Goal: Information Seeking & Learning: Learn about a topic

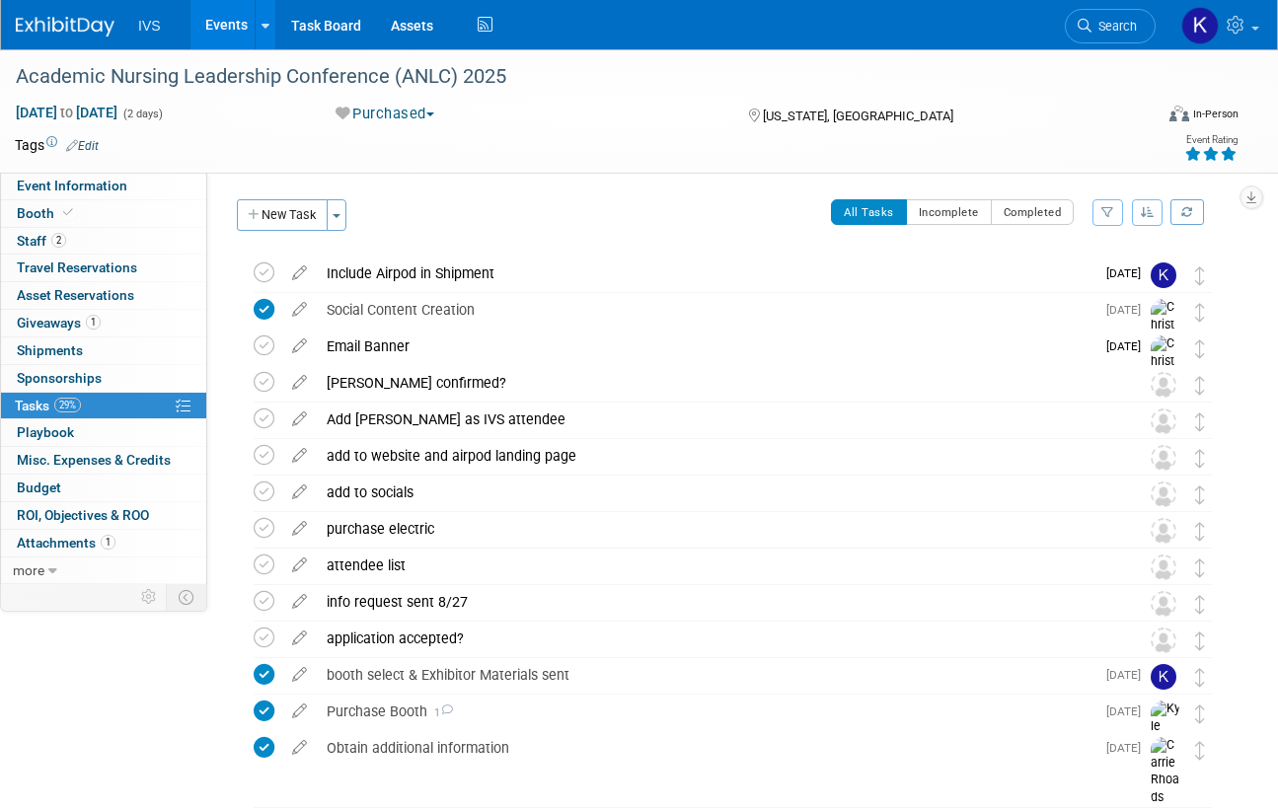
click at [221, 31] on link "Events" at bounding box center [226, 24] width 72 height 49
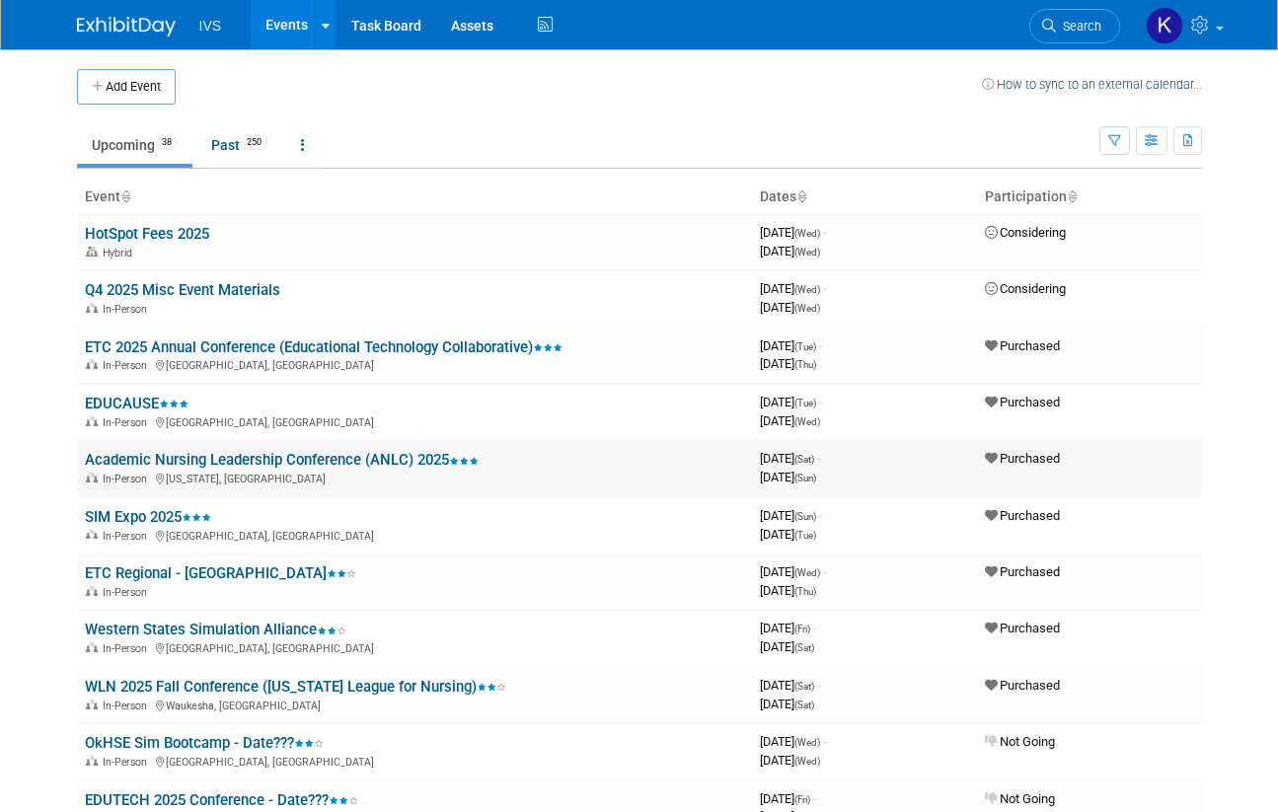
click at [154, 460] on link "Academic Nursing Leadership Conference (ANLC) 2025" at bounding box center [282, 460] width 394 height 18
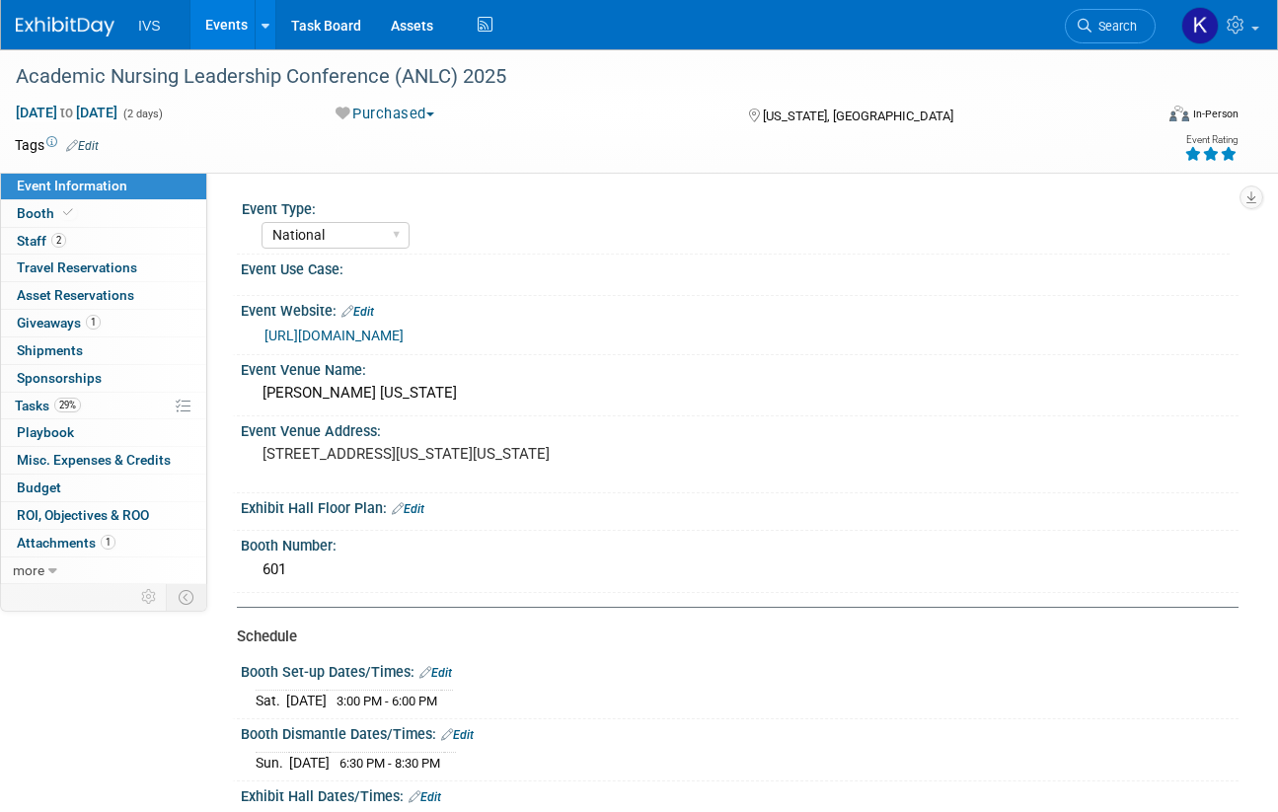
select select "National"
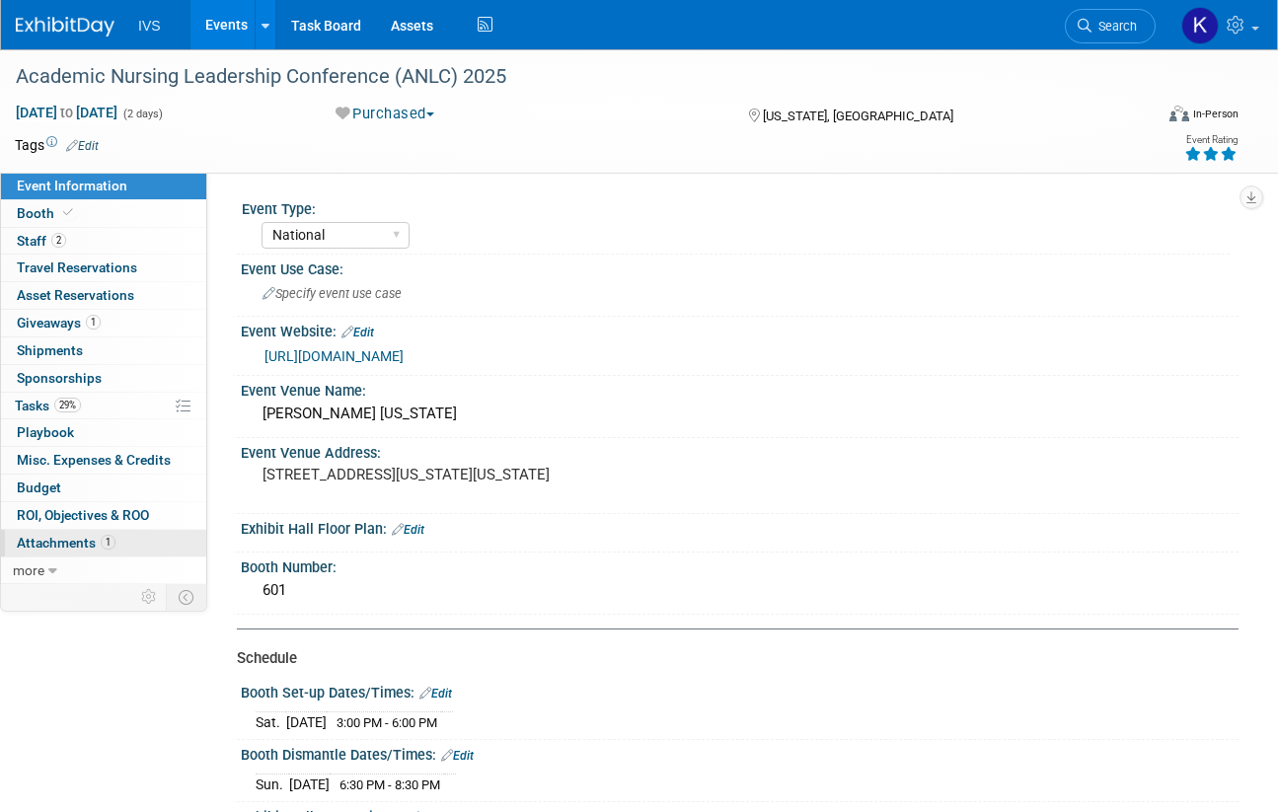
click at [85, 533] on link "1 Attachments 1" at bounding box center [103, 543] width 205 height 27
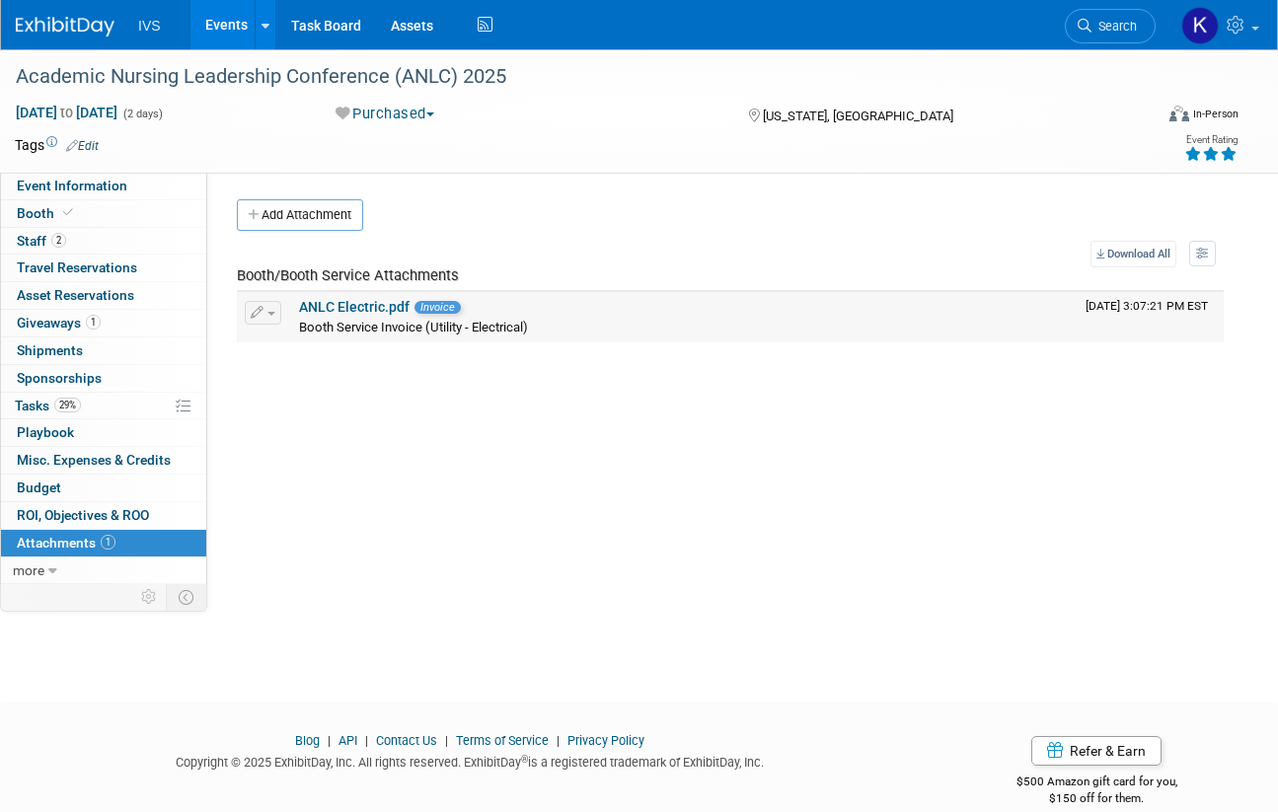
click at [360, 307] on link "ANLC Electric.pdf" at bounding box center [354, 307] width 110 height 16
click at [226, 9] on link "Events" at bounding box center [226, 24] width 72 height 49
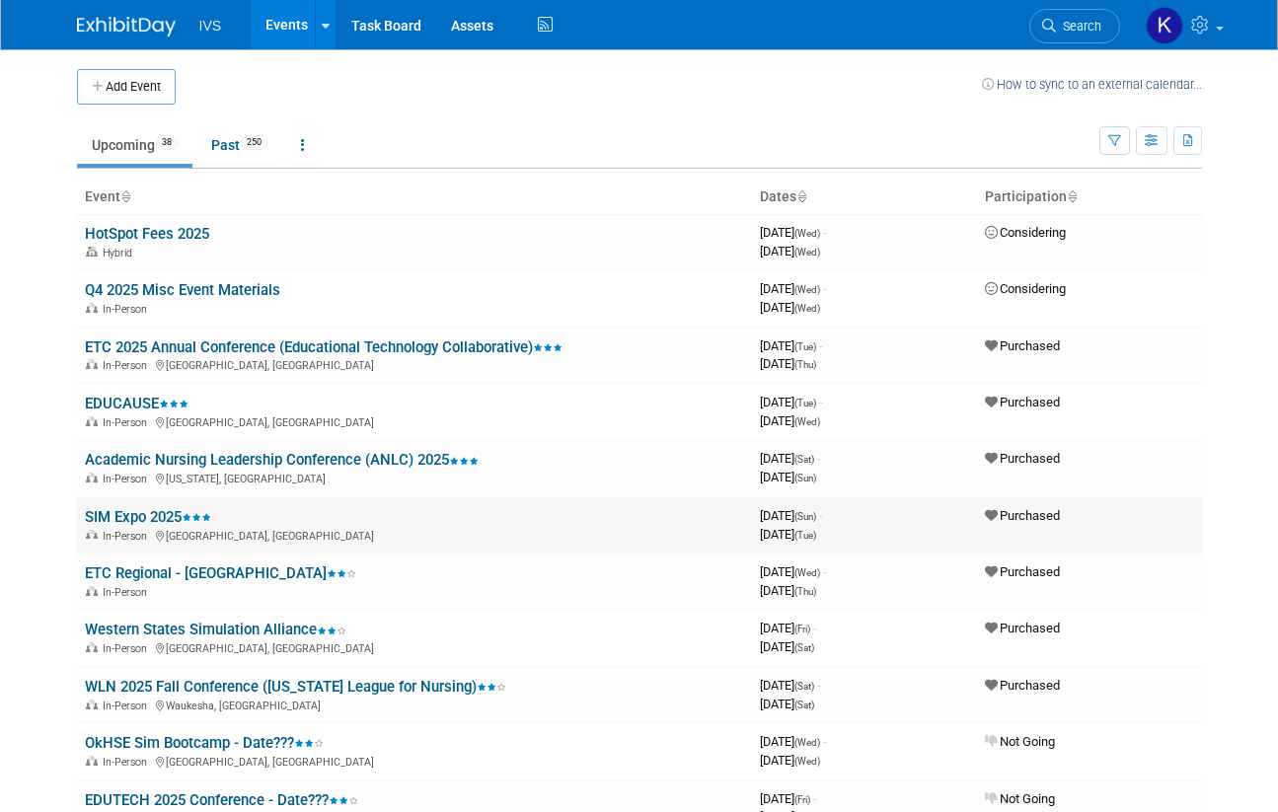
click at [161, 517] on link "SIM Expo 2025" at bounding box center [148, 517] width 126 height 18
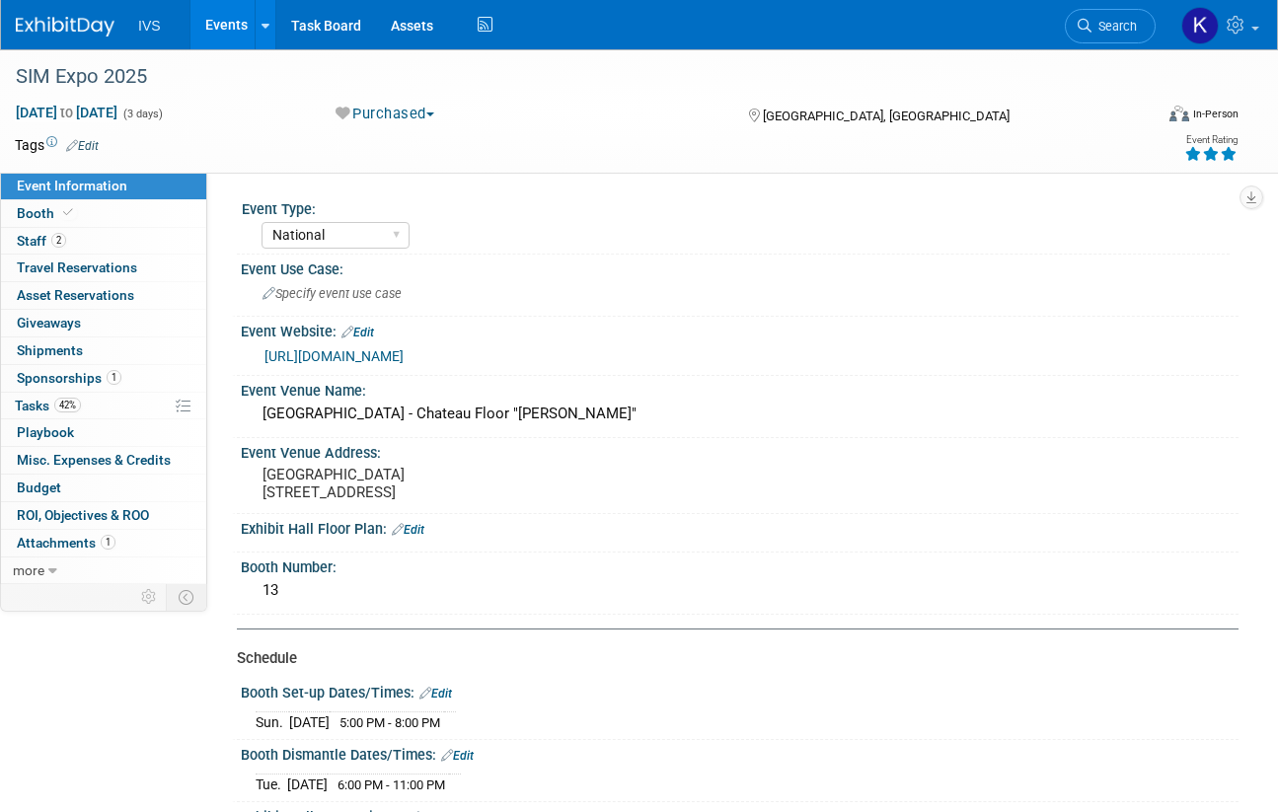
select select "National"
click at [82, 548] on span "Attachments 1" at bounding box center [66, 543] width 99 height 16
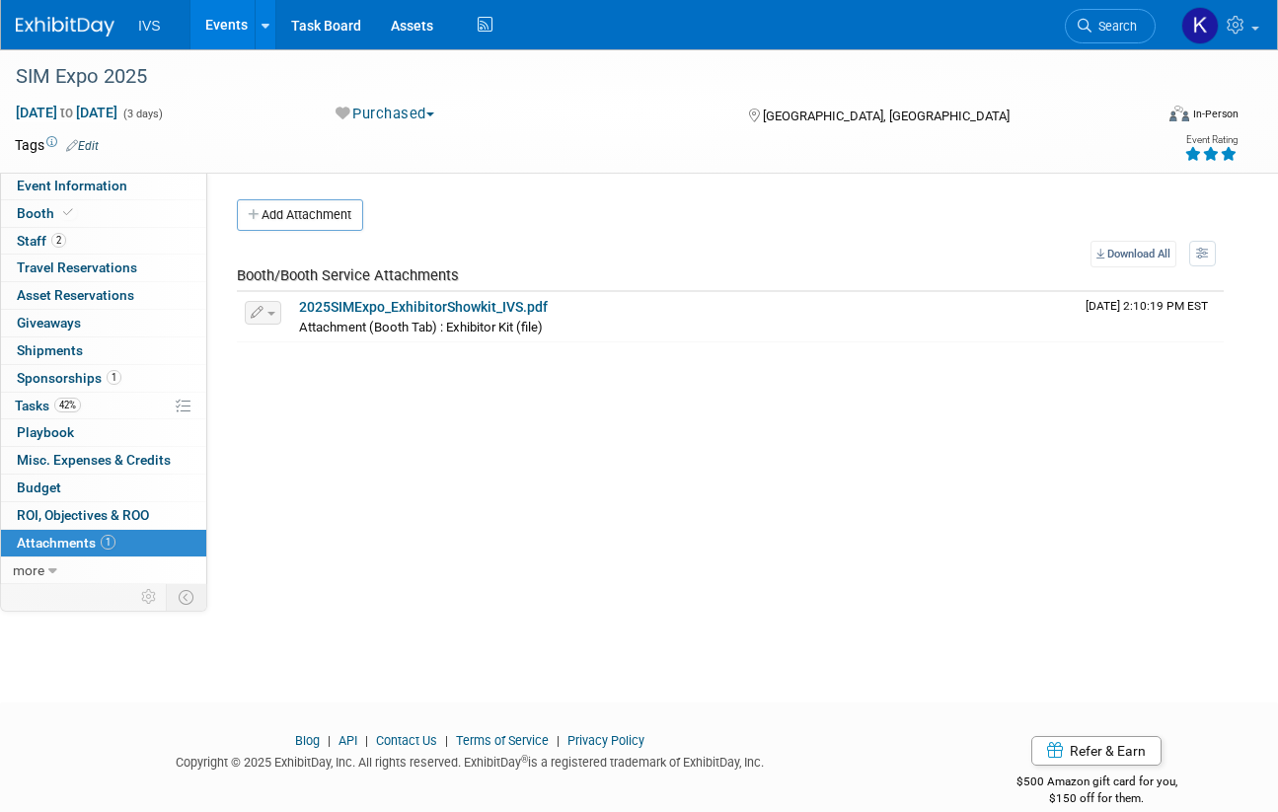
click at [216, 24] on link "Events" at bounding box center [226, 24] width 72 height 49
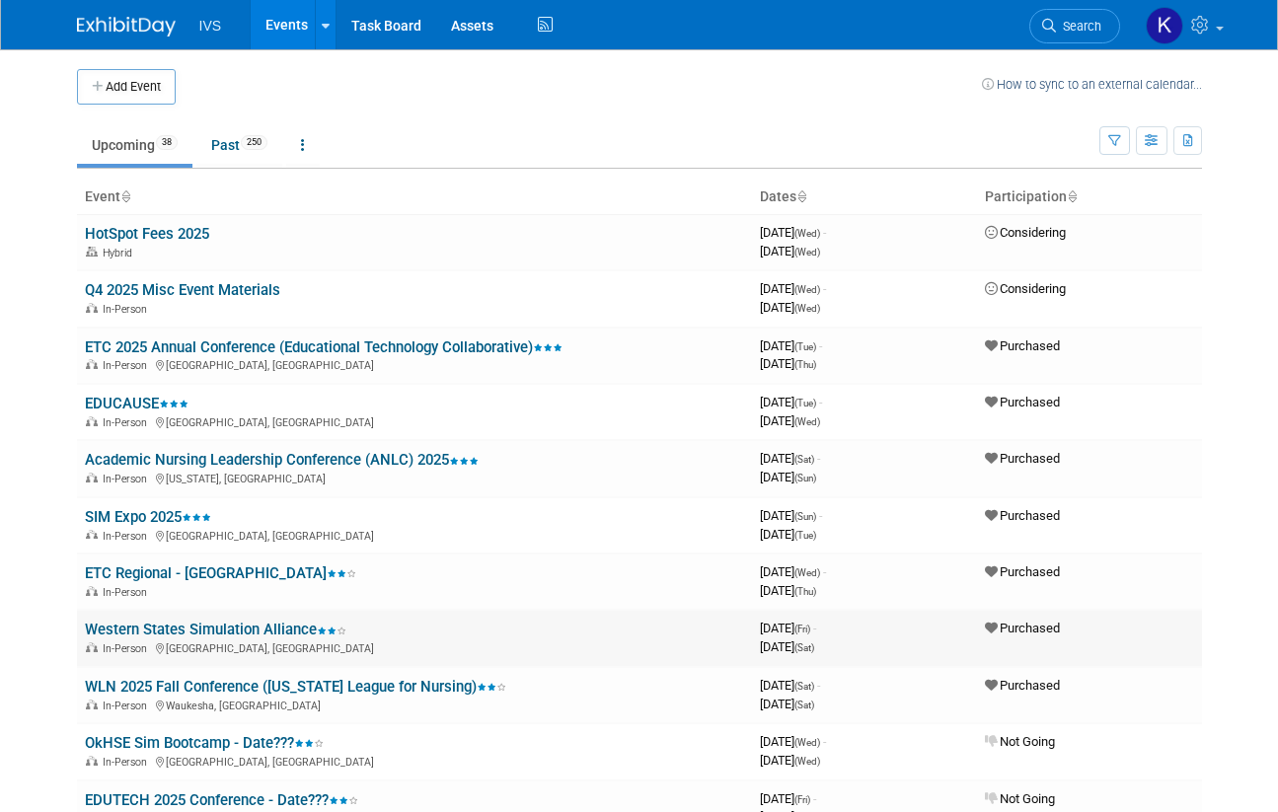
click at [205, 624] on link "Western States Simulation Alliance" at bounding box center [215, 630] width 261 height 18
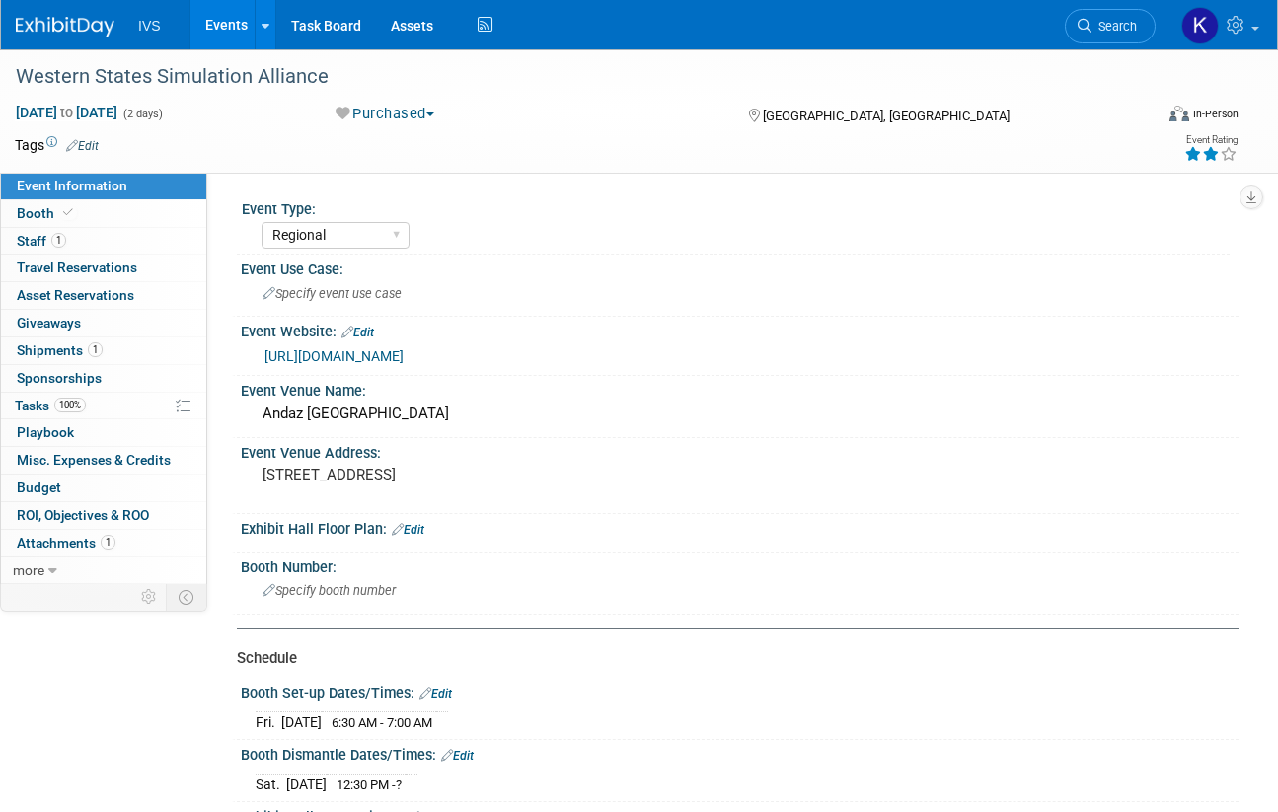
select select "Regional"
click at [97, 543] on span "Attachments 1" at bounding box center [66, 543] width 99 height 16
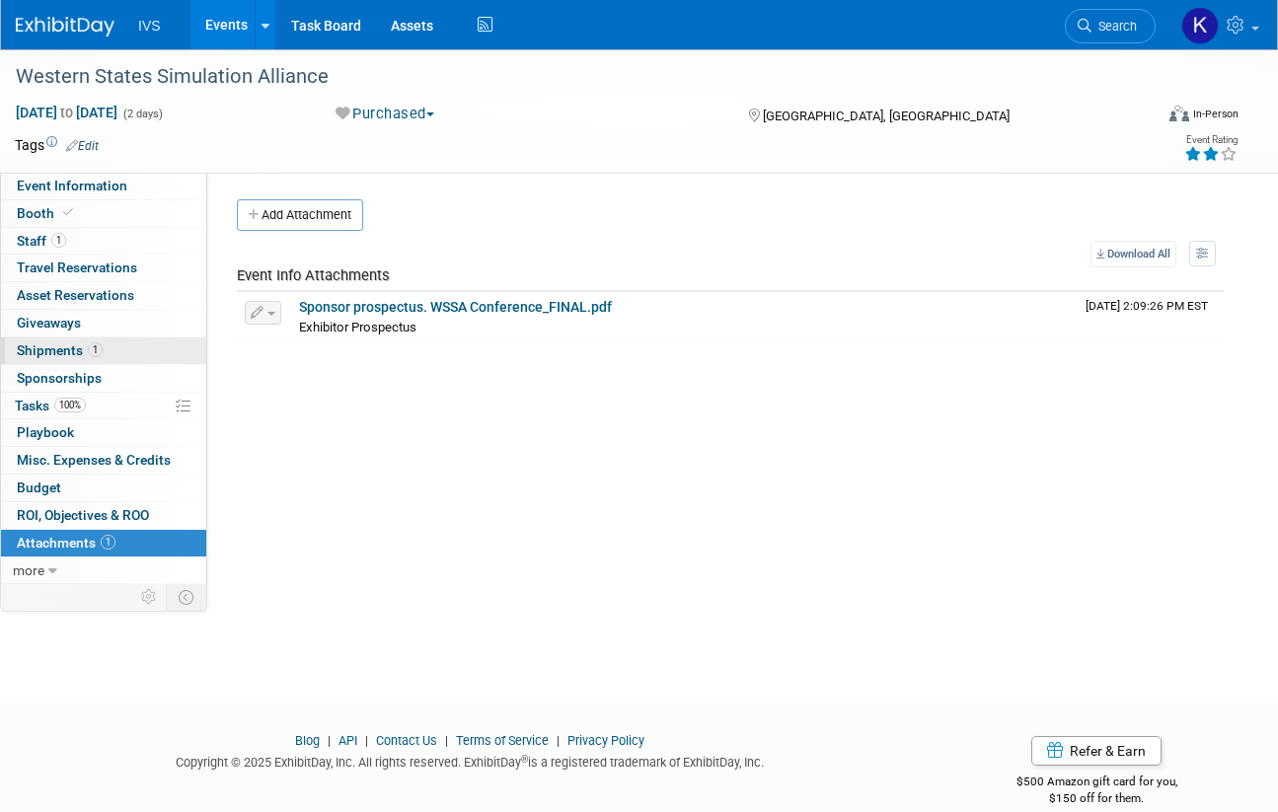
click at [91, 347] on span "1" at bounding box center [95, 349] width 15 height 15
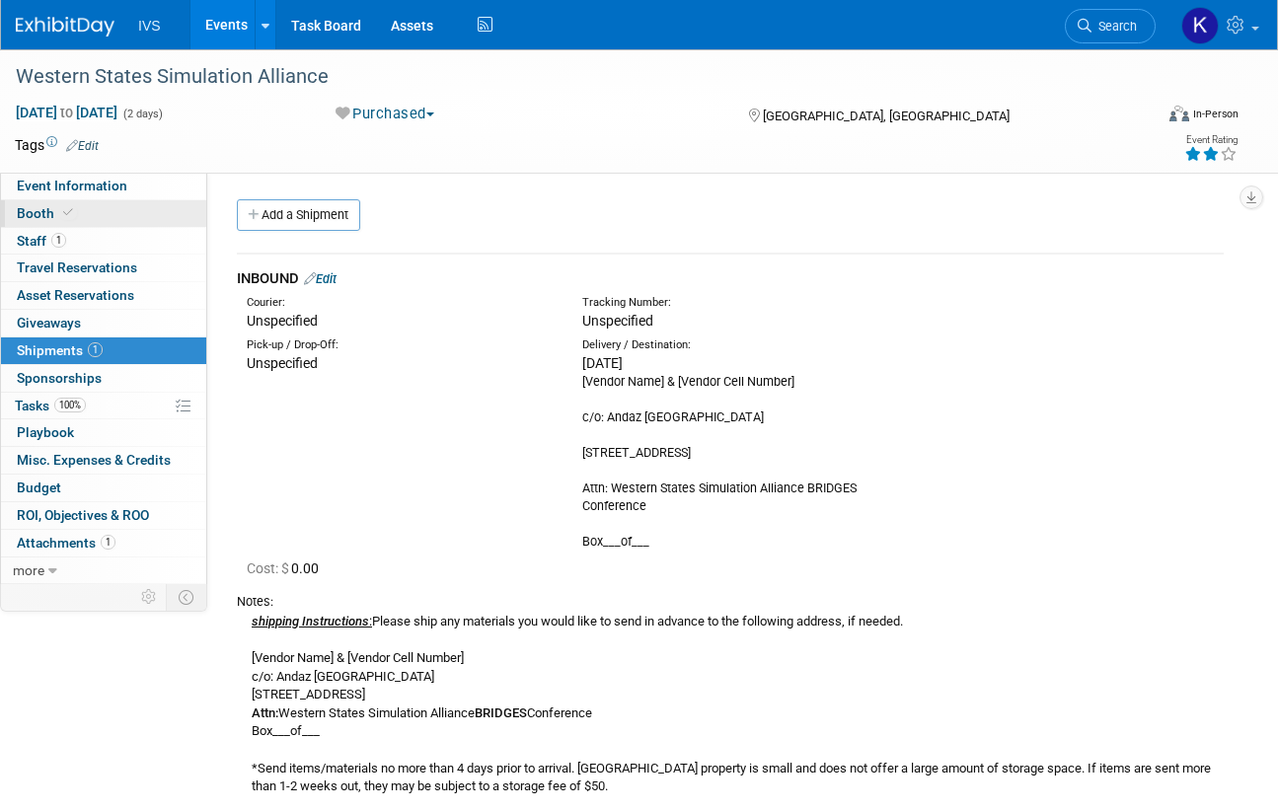
click at [92, 224] on link "Booth" at bounding box center [103, 213] width 205 height 27
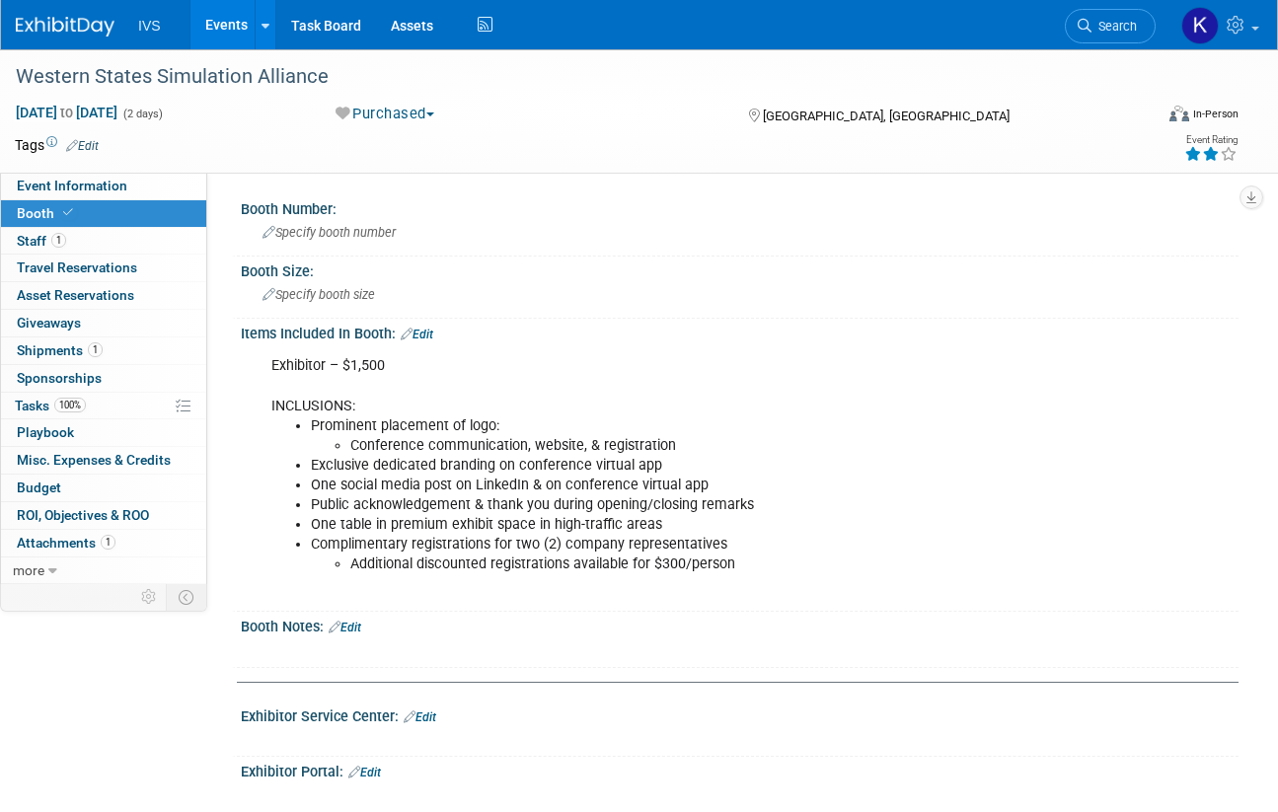
click at [232, 30] on link "Events" at bounding box center [226, 24] width 72 height 49
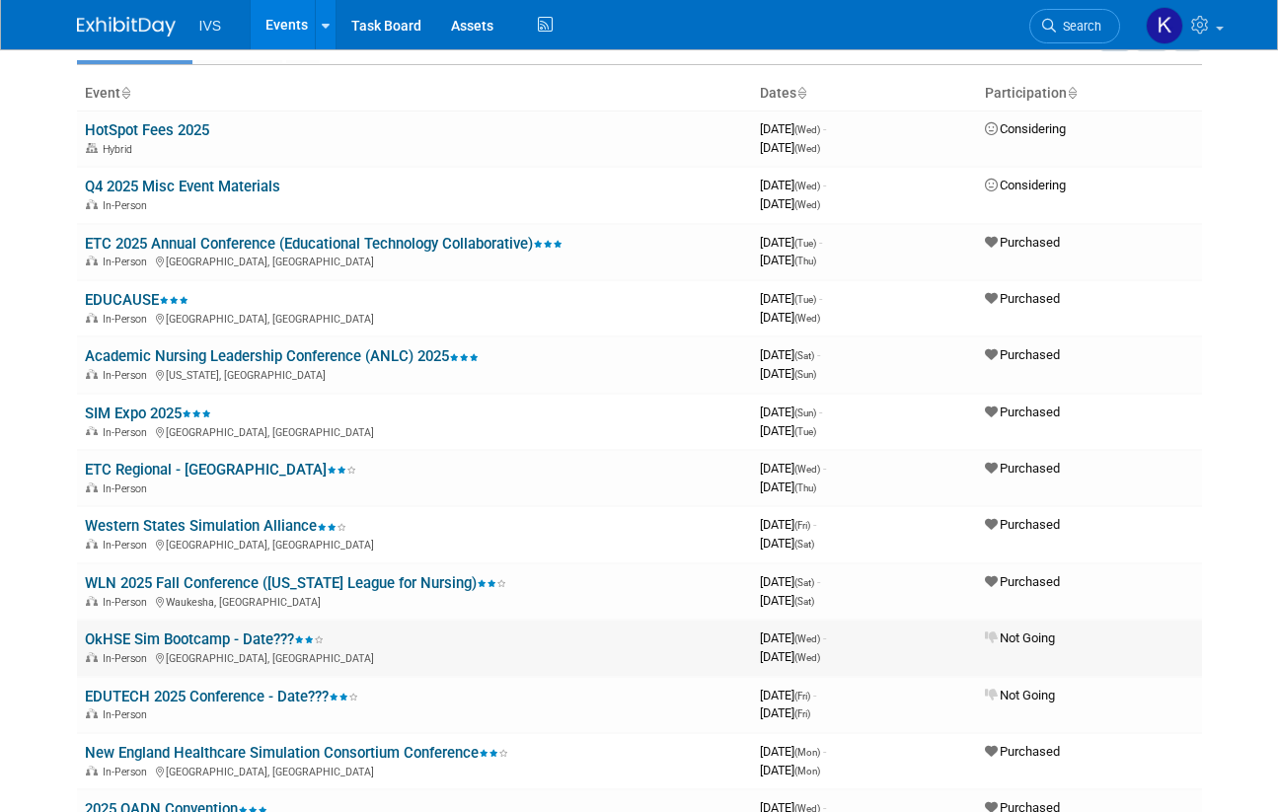
scroll to position [197, 0]
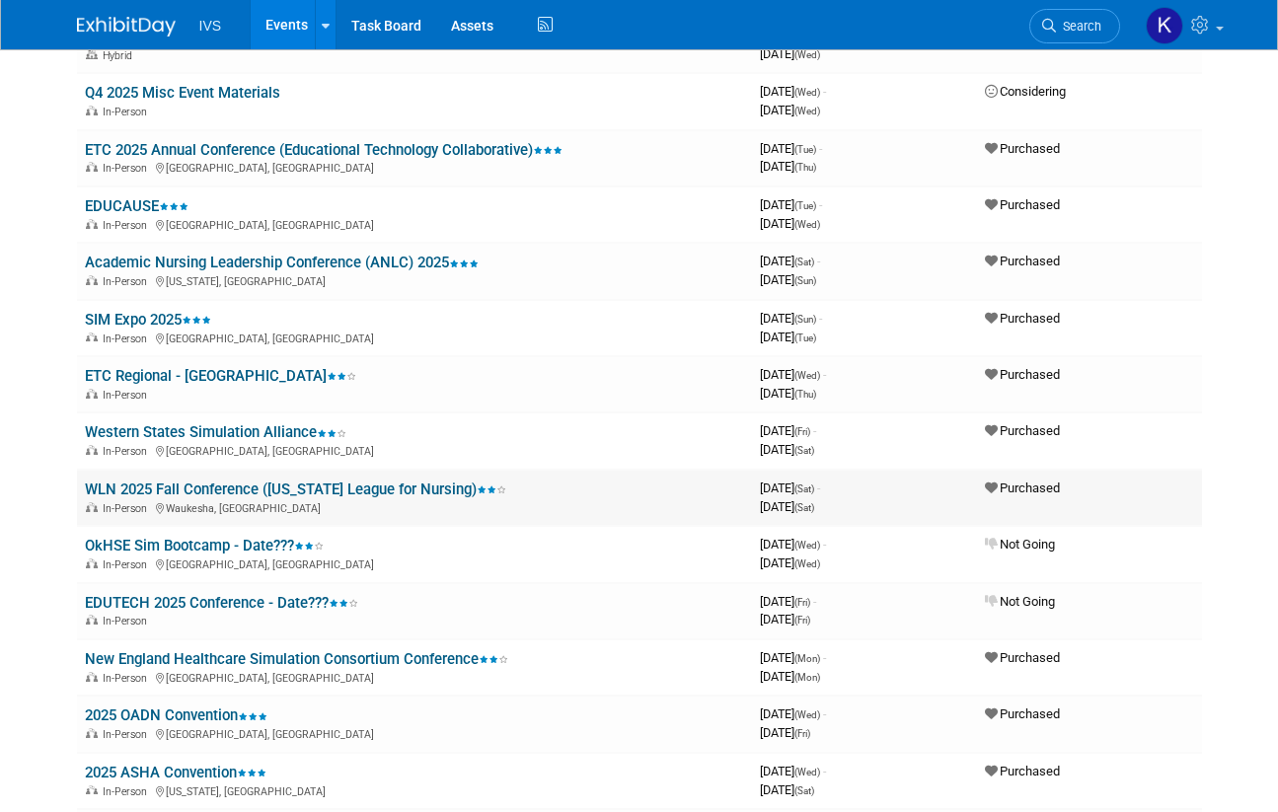
click at [183, 493] on link "WLN 2025 Fall Conference ([US_STATE] League for Nursing)" at bounding box center [295, 489] width 421 height 18
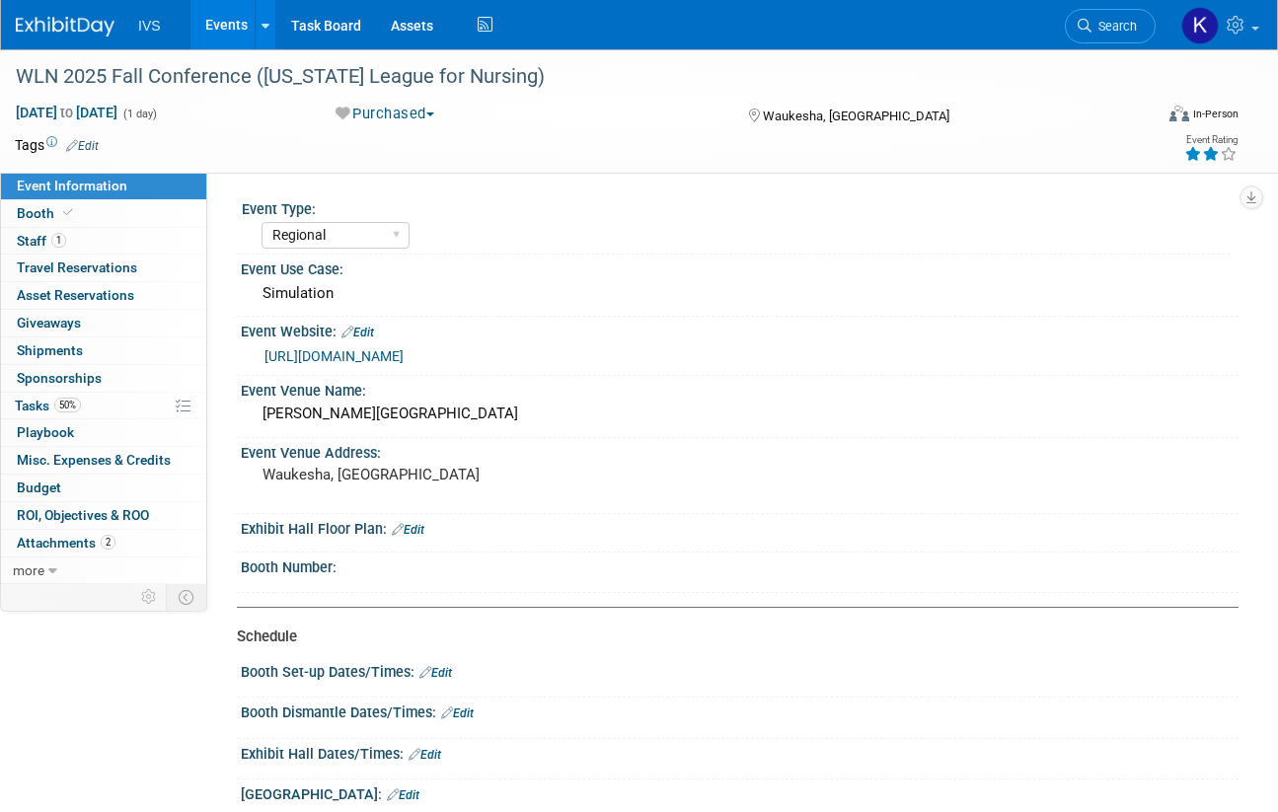
select select "Regional"
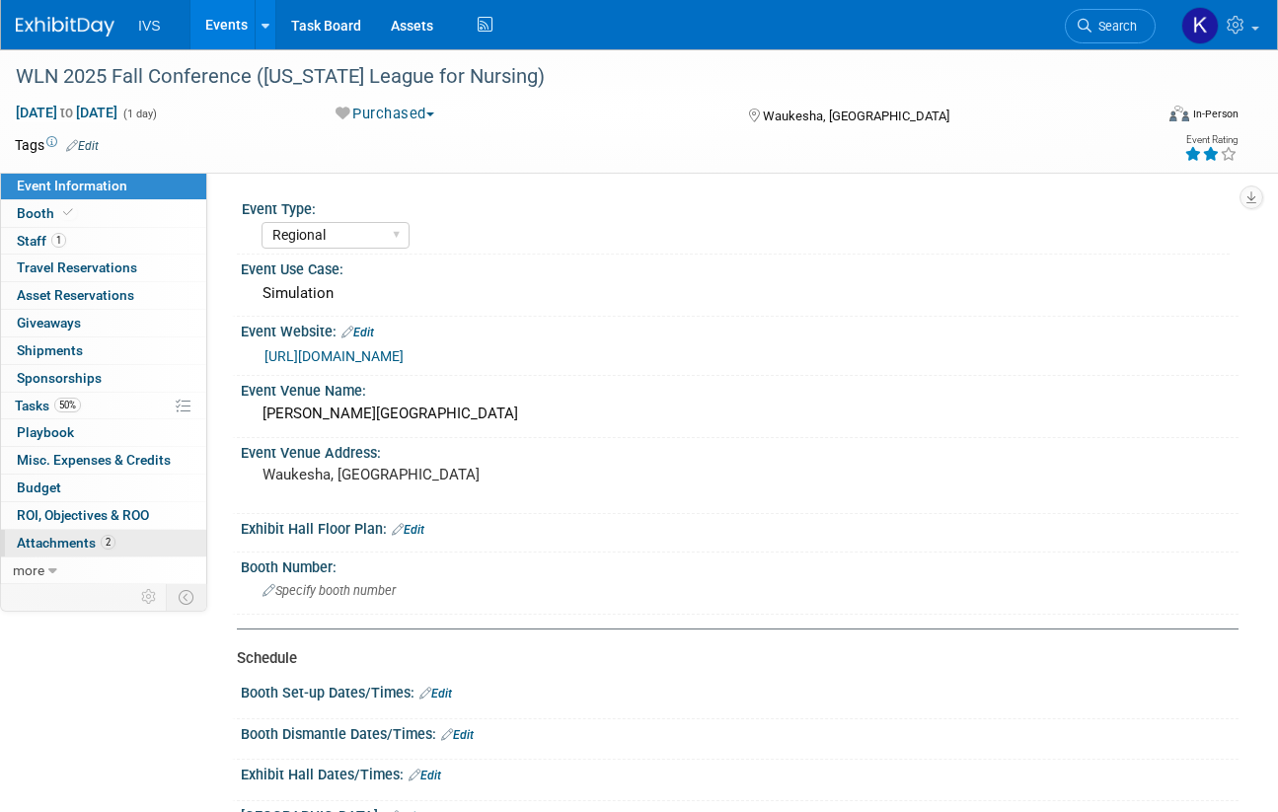
click at [124, 538] on link "2 Attachments 2" at bounding box center [103, 543] width 205 height 27
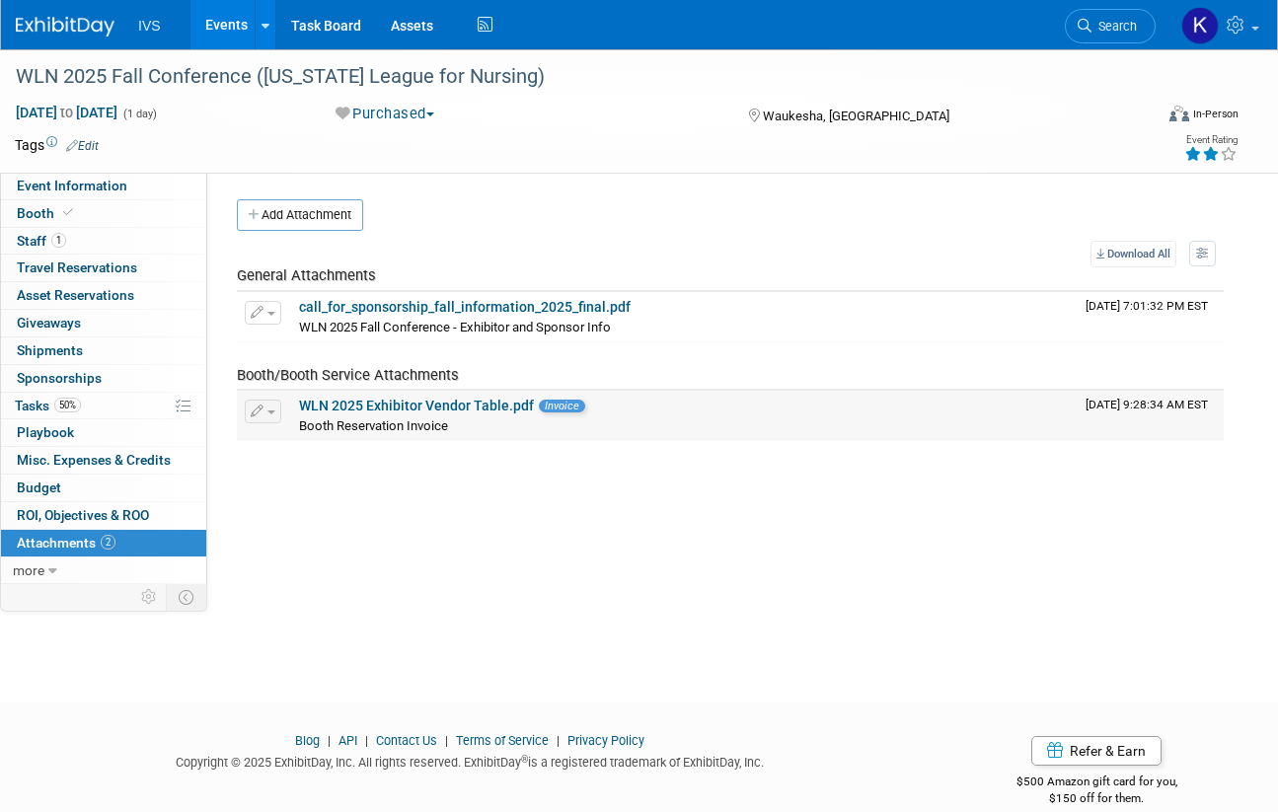
click at [464, 398] on link "WLN 2025 Exhibitor Vendor Table.pdf" at bounding box center [416, 406] width 235 height 16
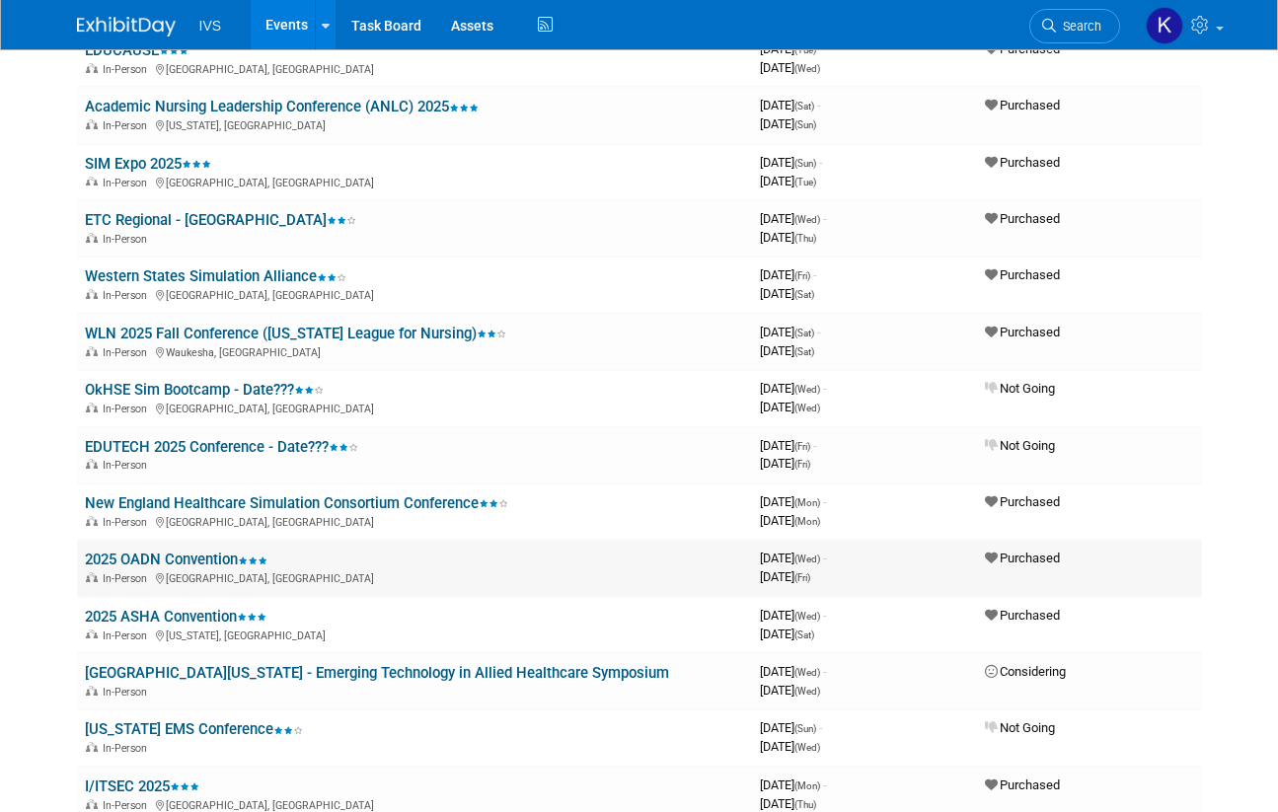
scroll to position [387, 0]
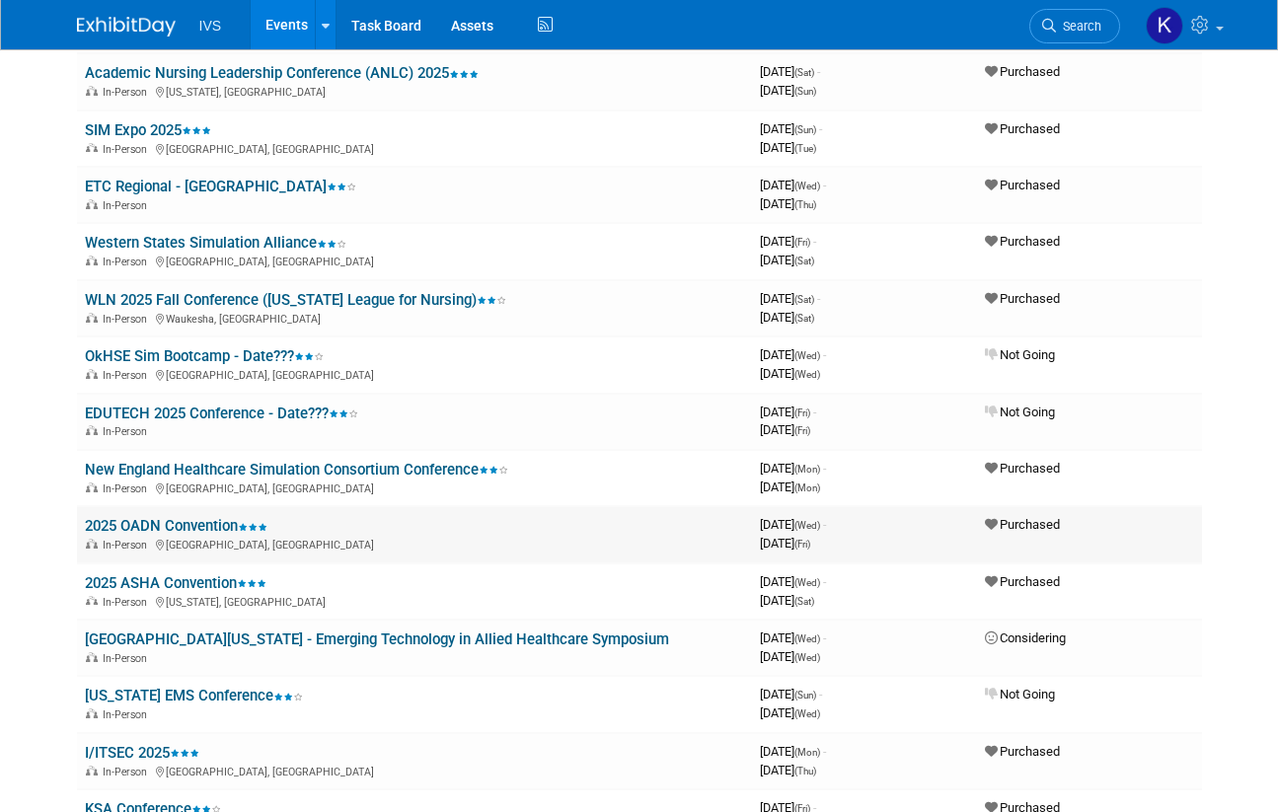
click at [163, 523] on link "2025 OADN Convention" at bounding box center [176, 526] width 183 height 18
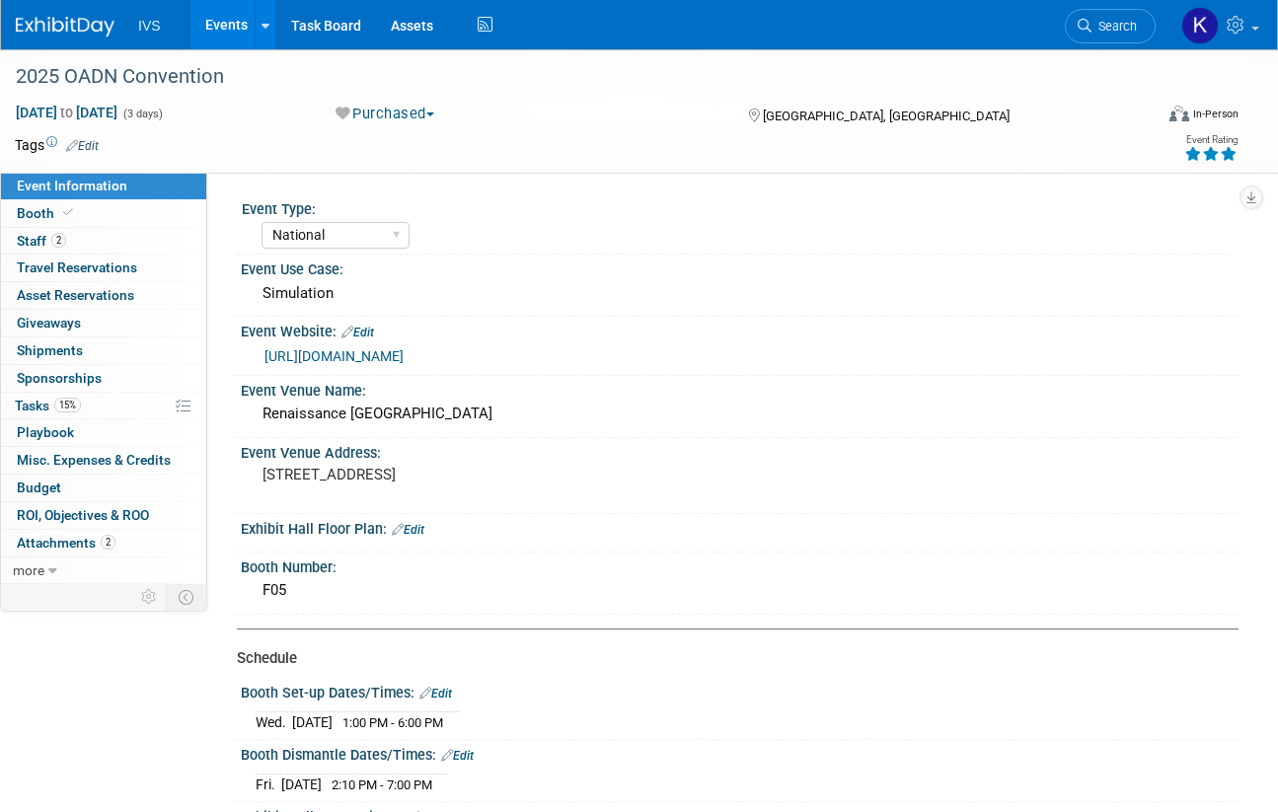
select select "National"
click at [50, 534] on link "2 Attachments 2" at bounding box center [103, 543] width 205 height 27
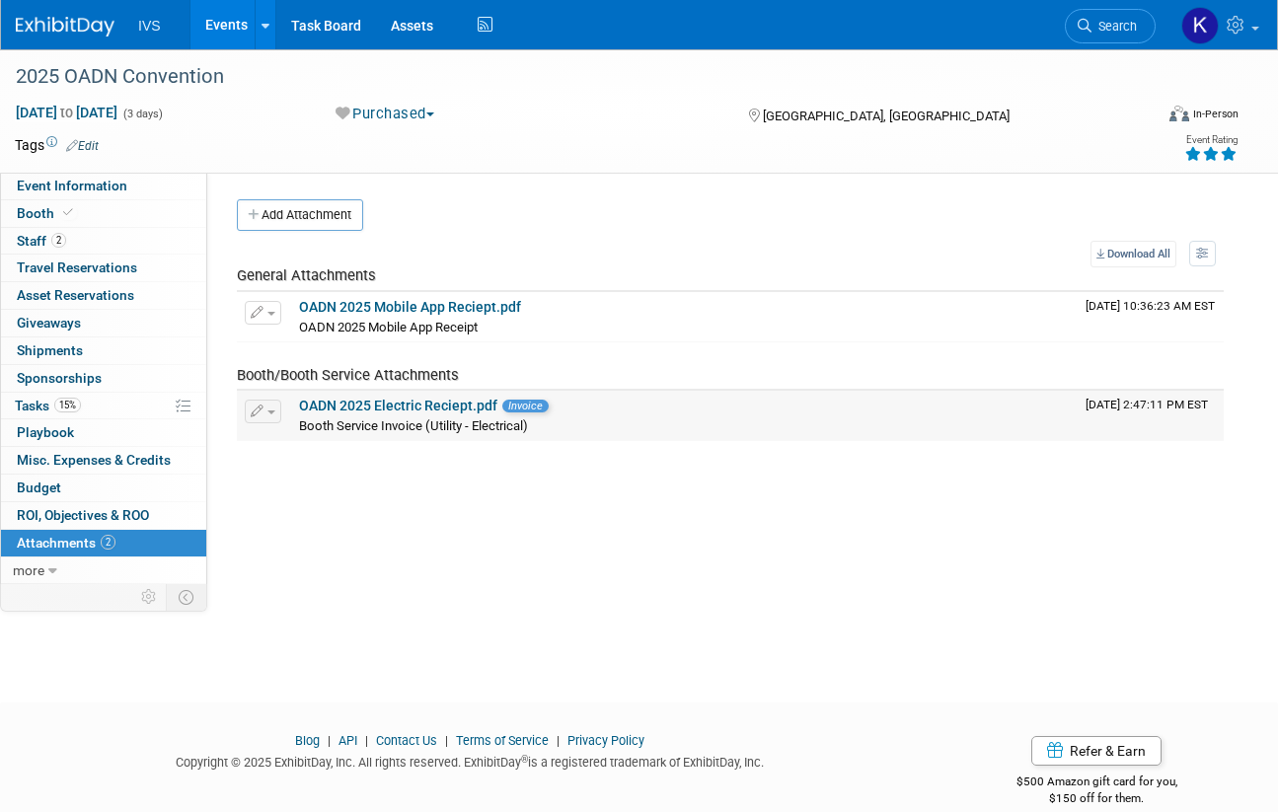
click at [436, 400] on link "OADN 2025 Electric Reciept.pdf" at bounding box center [398, 406] width 198 height 16
click at [211, 28] on link "Events" at bounding box center [226, 24] width 72 height 49
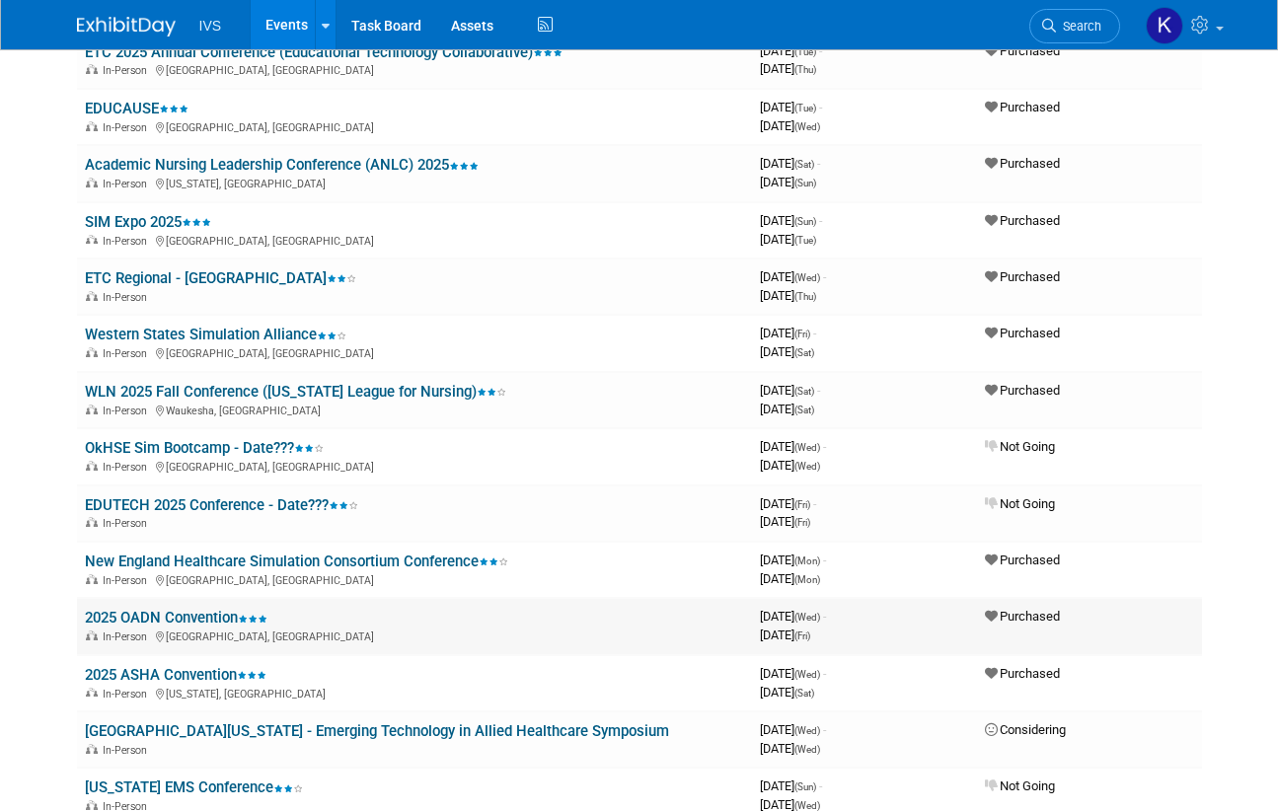
scroll to position [296, 0]
click at [203, 552] on link "New England Healthcare Simulation Consortium Conference" at bounding box center [296, 560] width 423 height 18
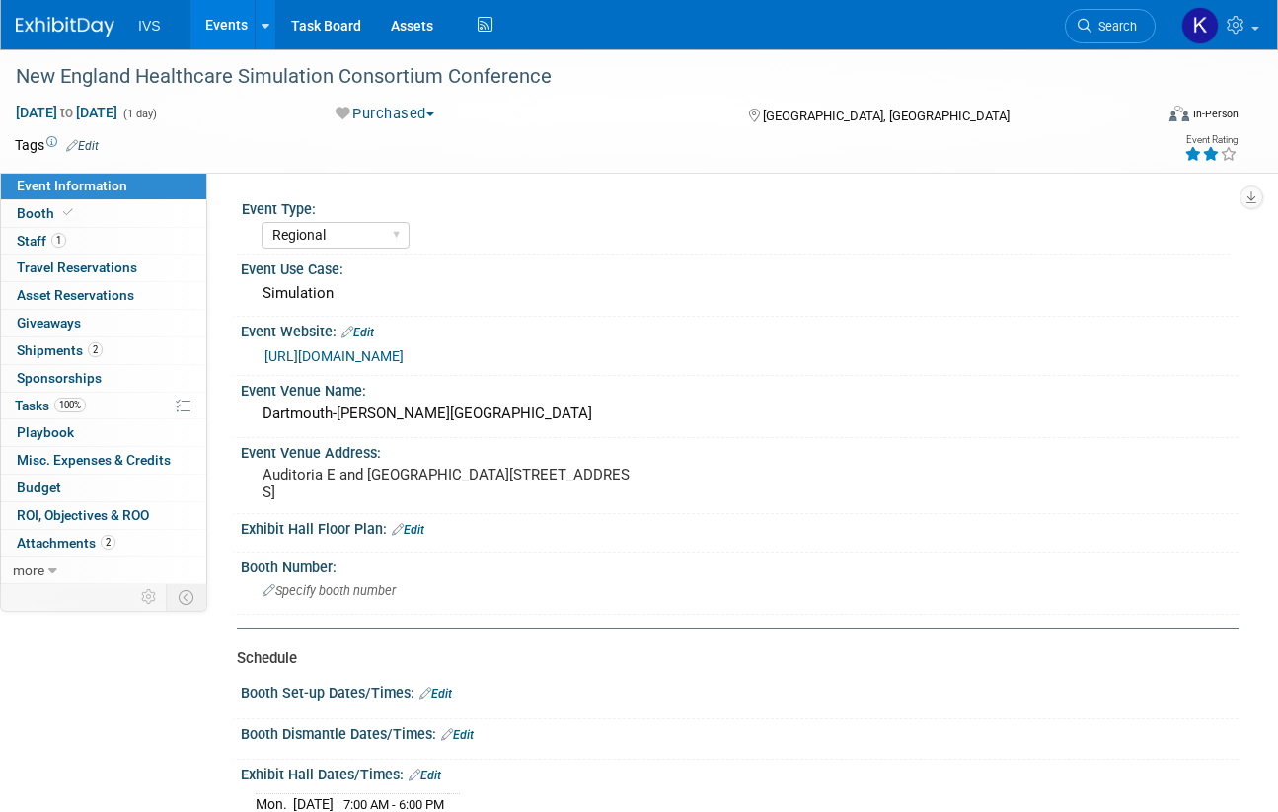
select select "Regional"
click at [86, 533] on link "2 Attachments 2" at bounding box center [103, 543] width 205 height 27
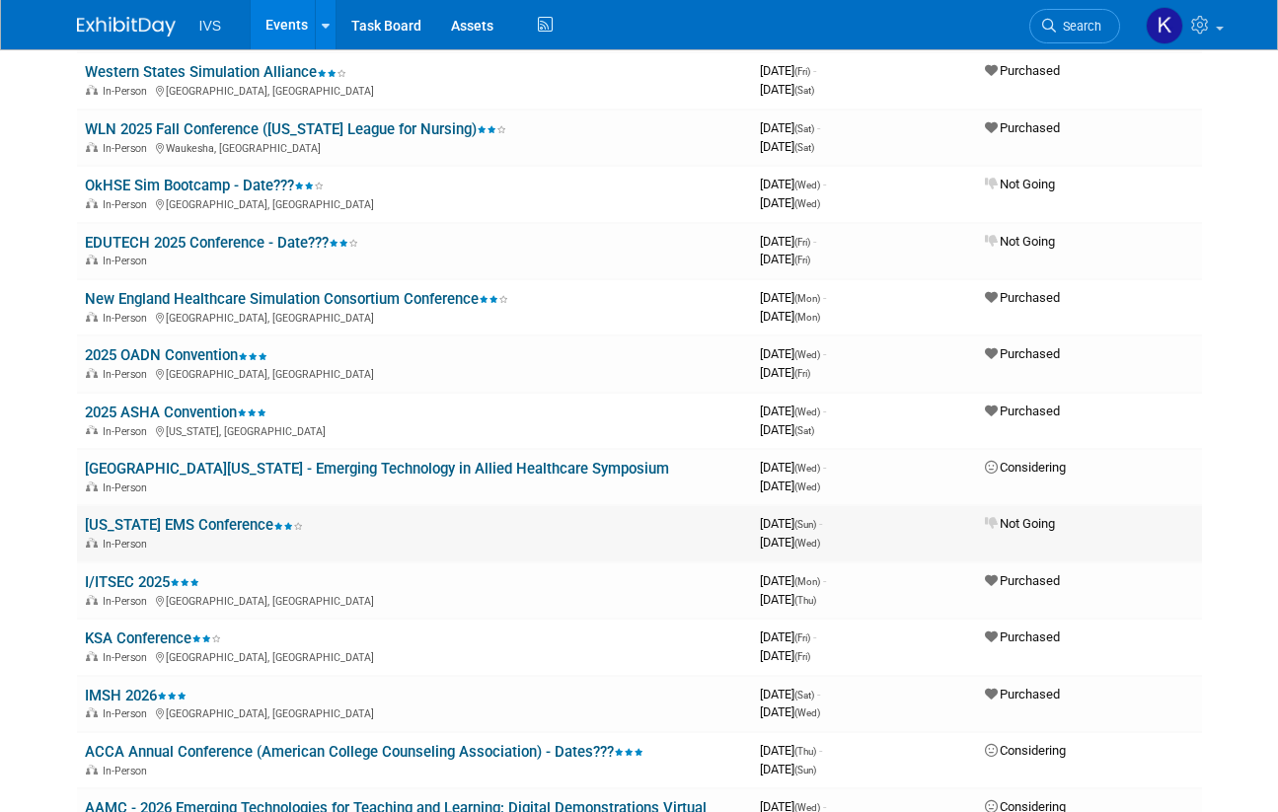
scroll to position [592, 0]
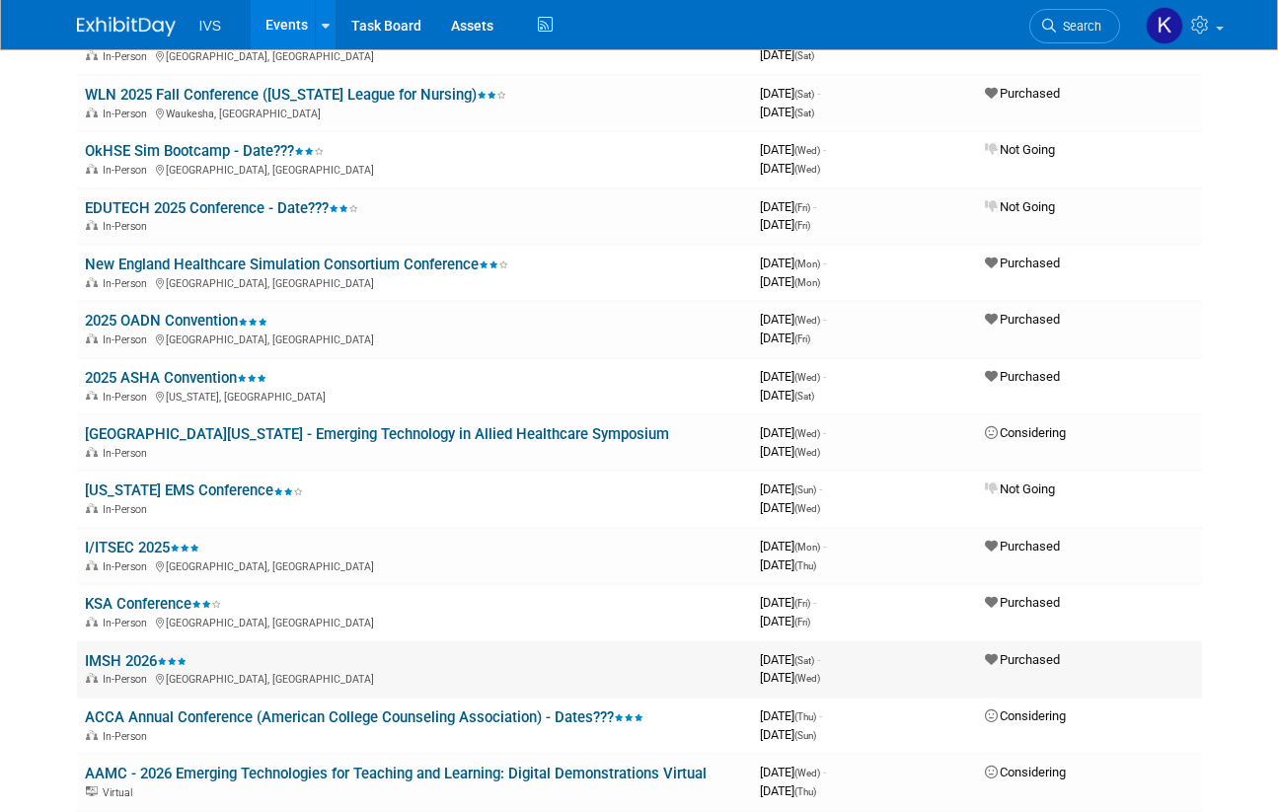
click at [116, 658] on link "IMSH 2026" at bounding box center [136, 661] width 102 height 18
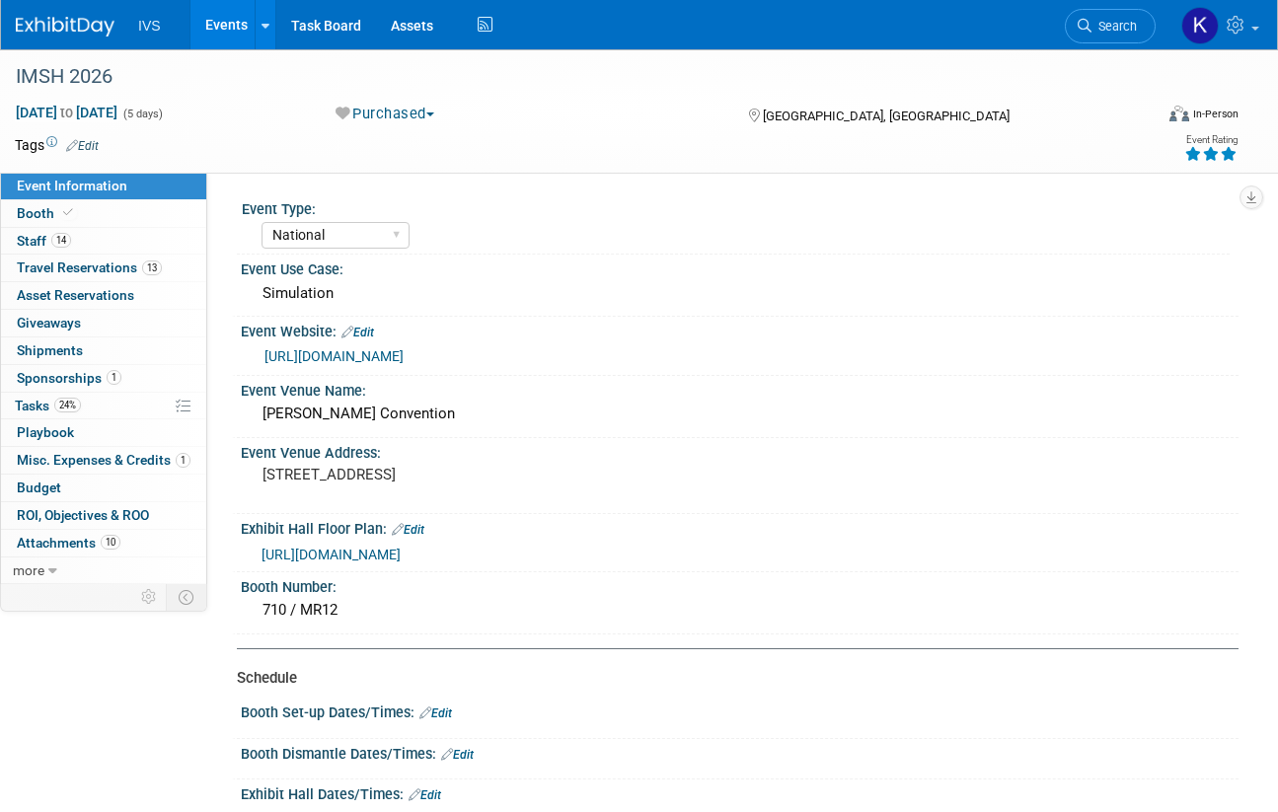
select select "National"
click at [95, 550] on span "Attachments 10" at bounding box center [69, 543] width 104 height 16
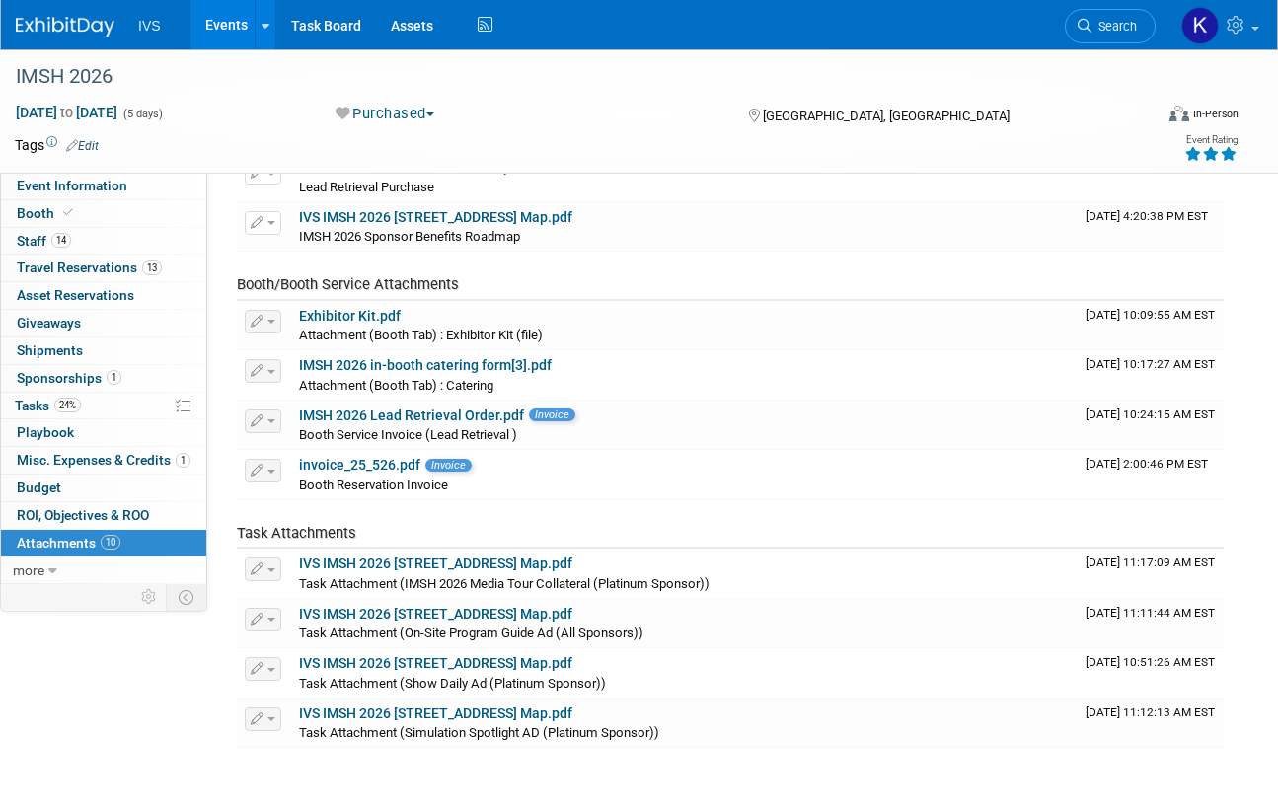
scroll to position [197, 0]
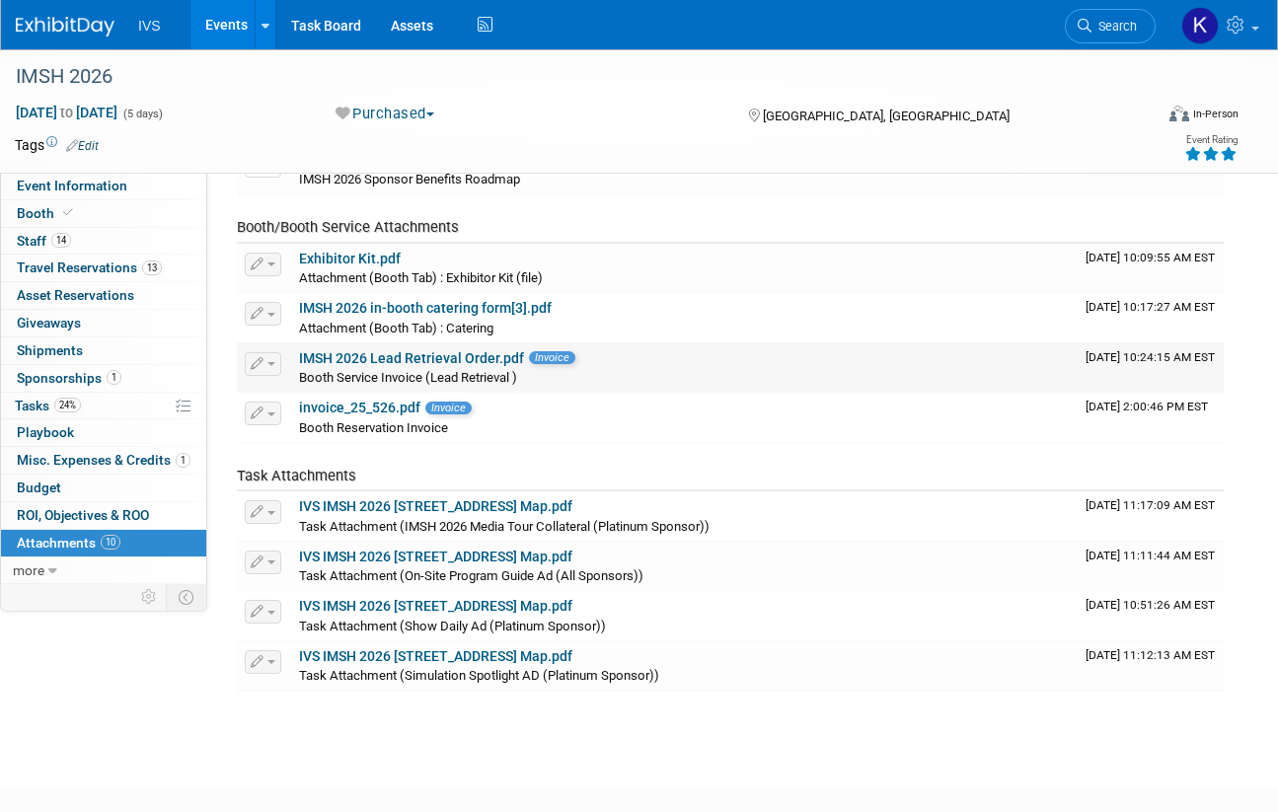
click at [362, 359] on link "IMSH 2026 Lead Retrieval Order.pdf" at bounding box center [411, 358] width 225 height 16
click at [212, 20] on link "Events" at bounding box center [226, 24] width 72 height 49
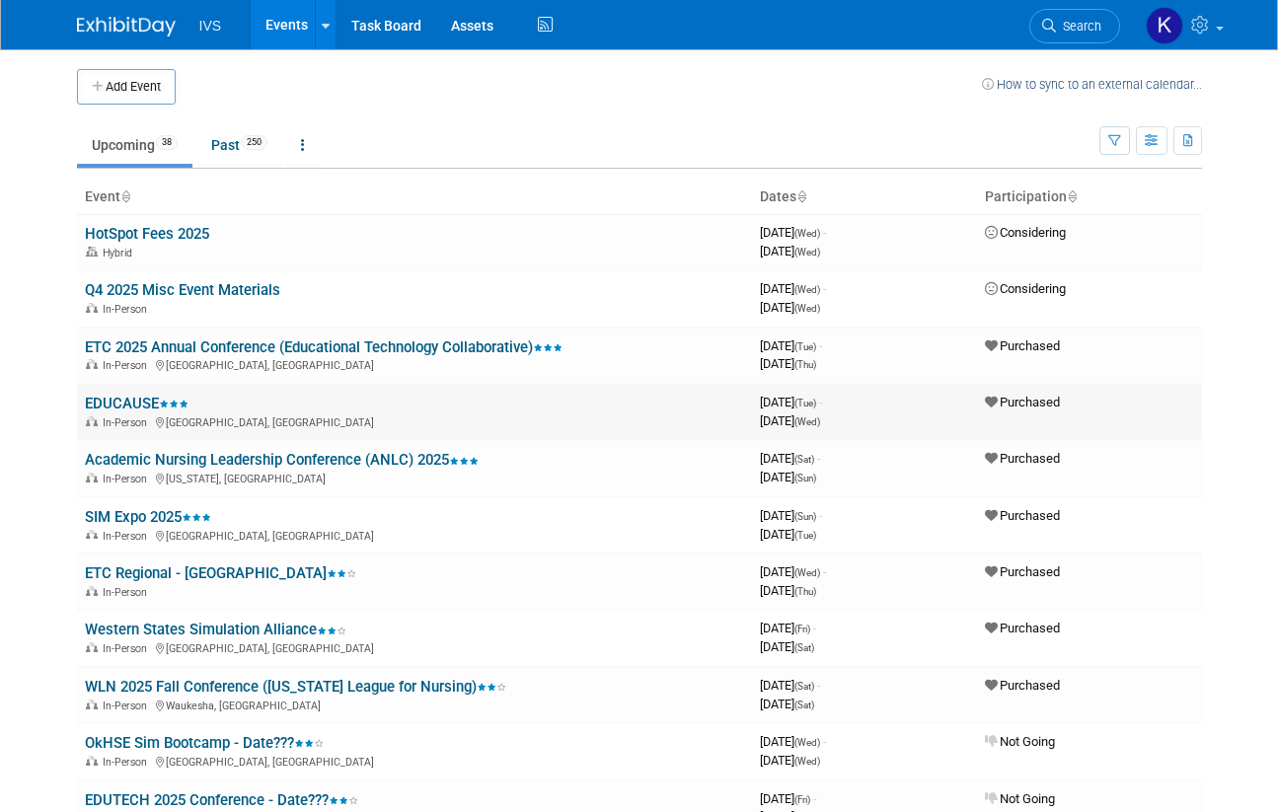
click at [127, 397] on link "EDUCAUSE" at bounding box center [137, 404] width 104 height 18
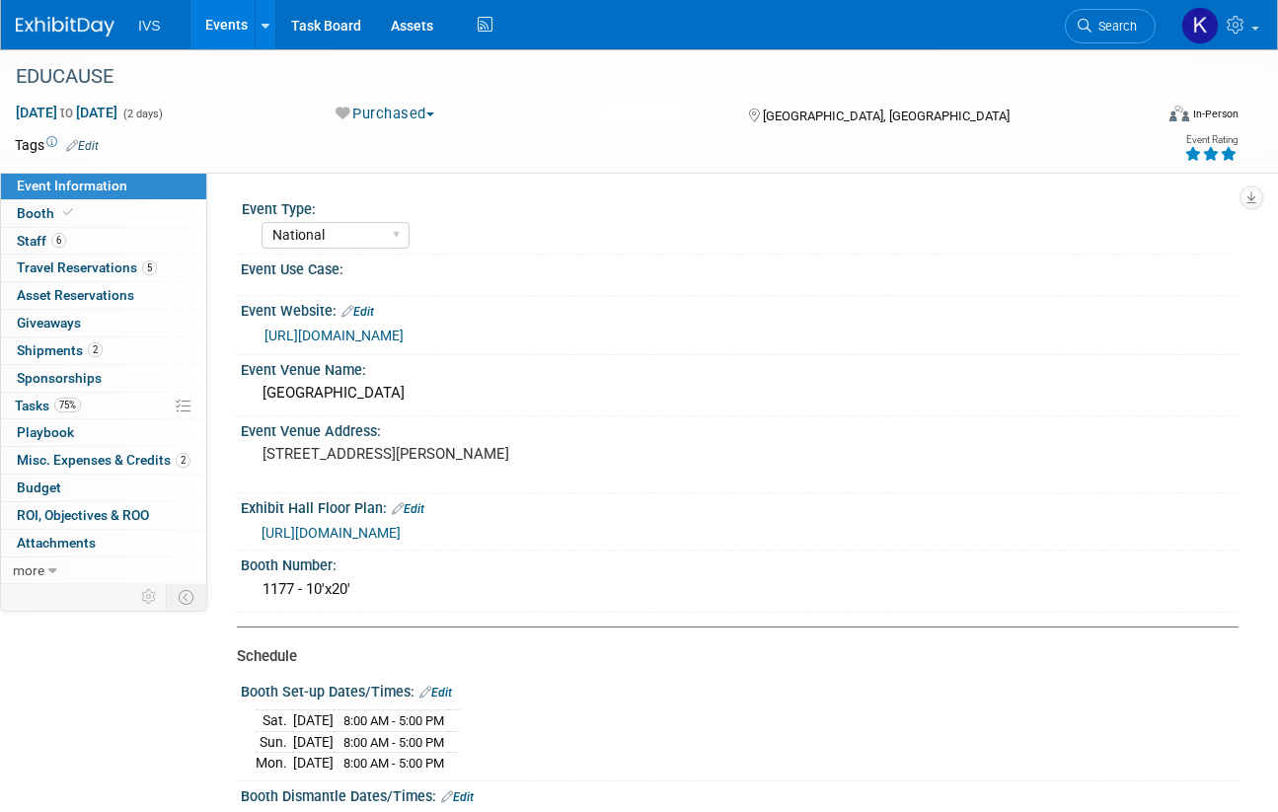
select select "National"
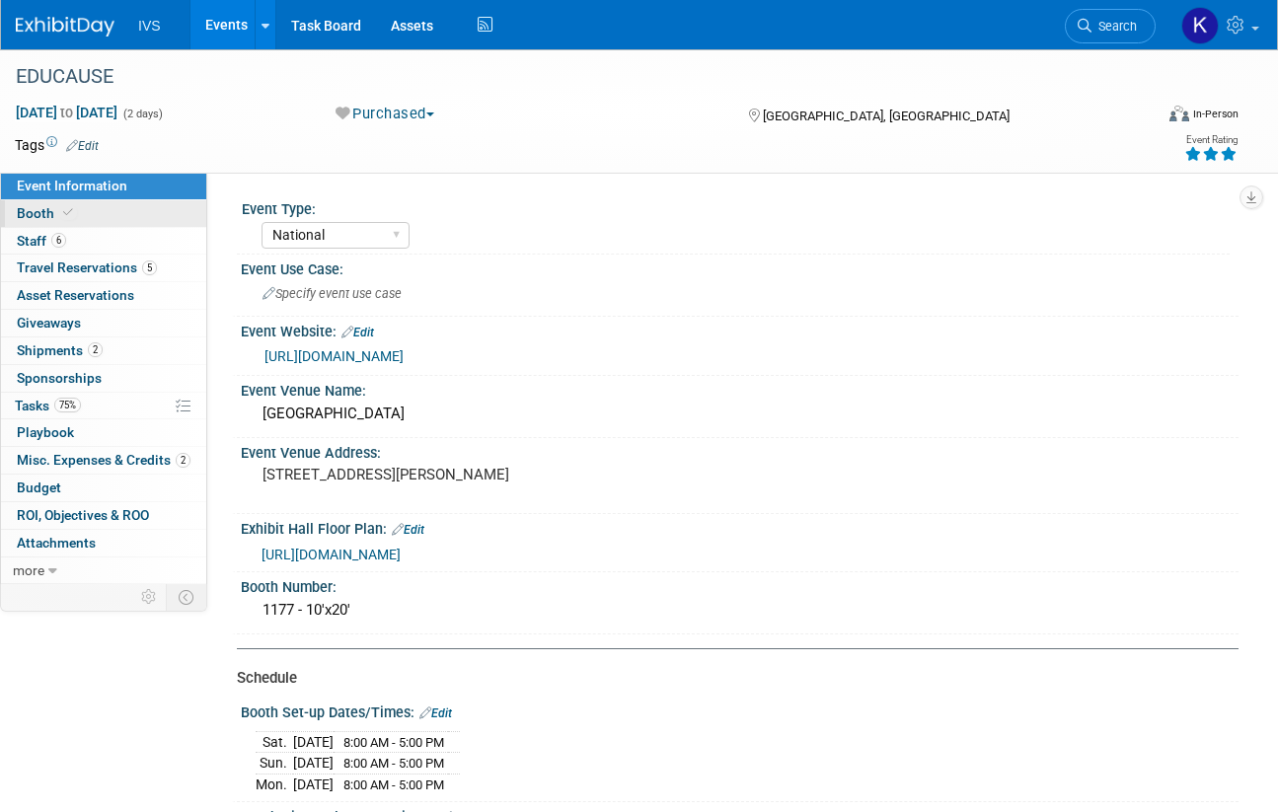
click at [86, 211] on link "Booth" at bounding box center [103, 213] width 205 height 27
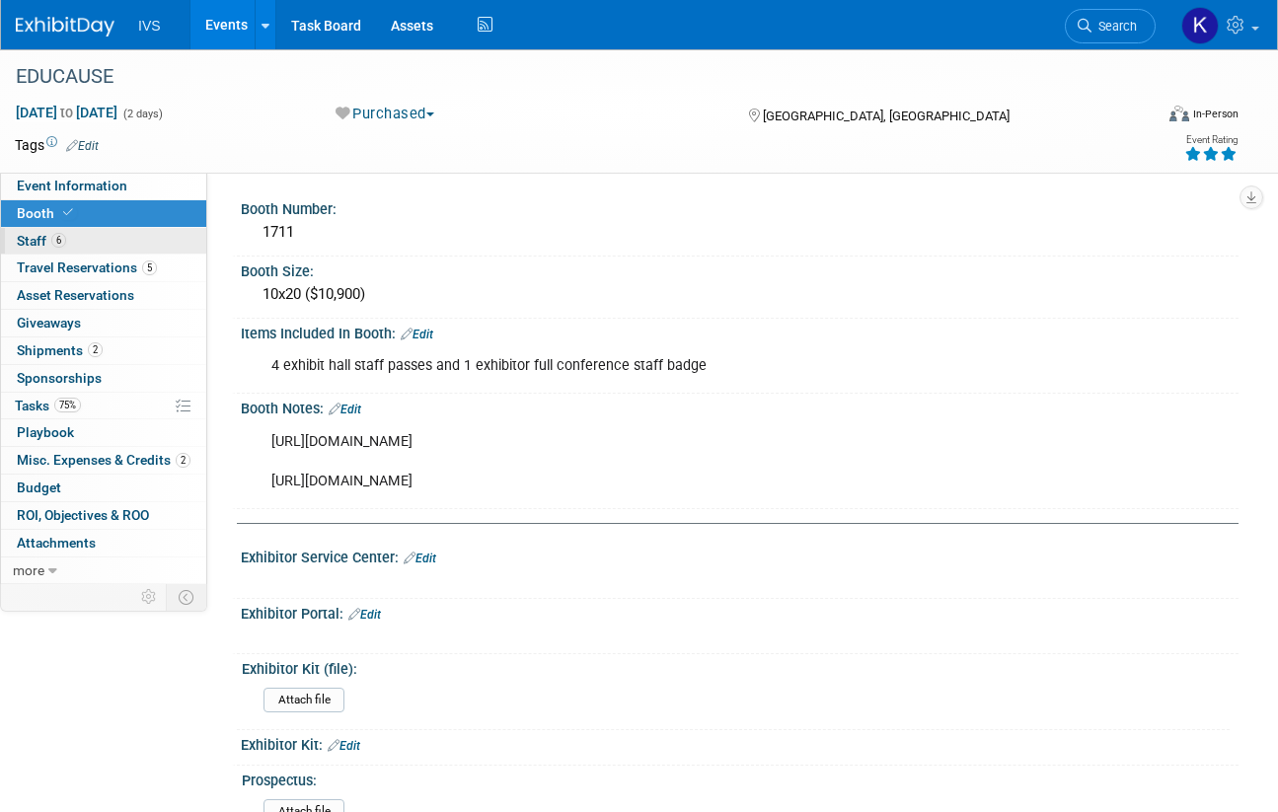
click at [163, 236] on link "6 Staff 6" at bounding box center [103, 241] width 205 height 27
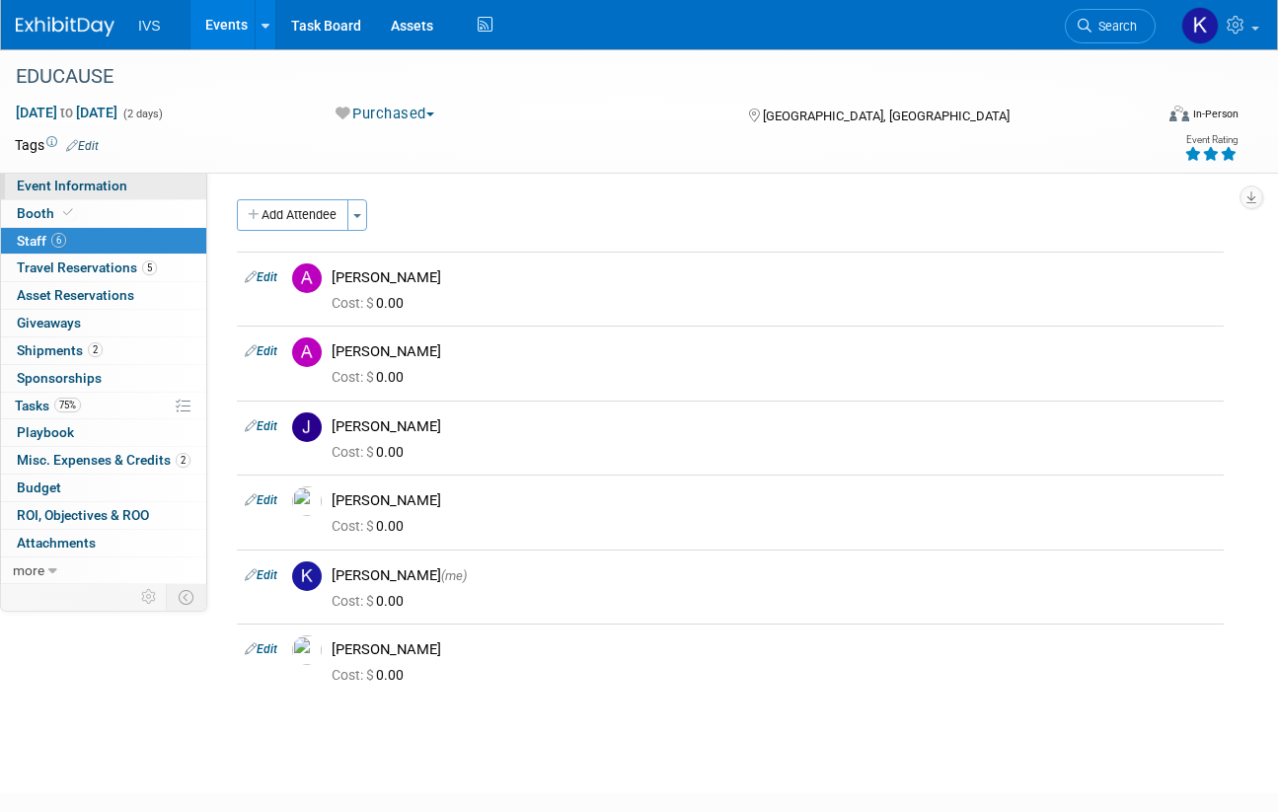
click at [122, 178] on span "Event Information" at bounding box center [72, 186] width 110 height 16
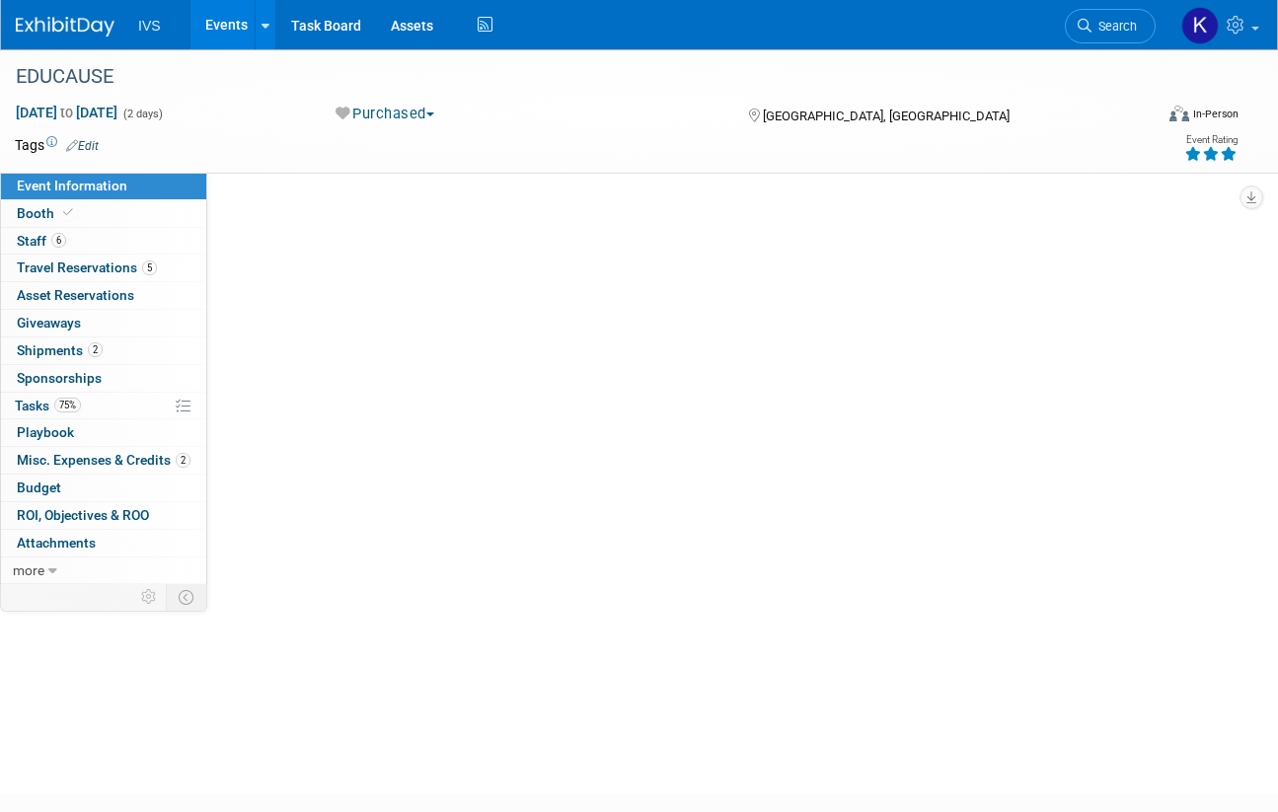
select select "National"
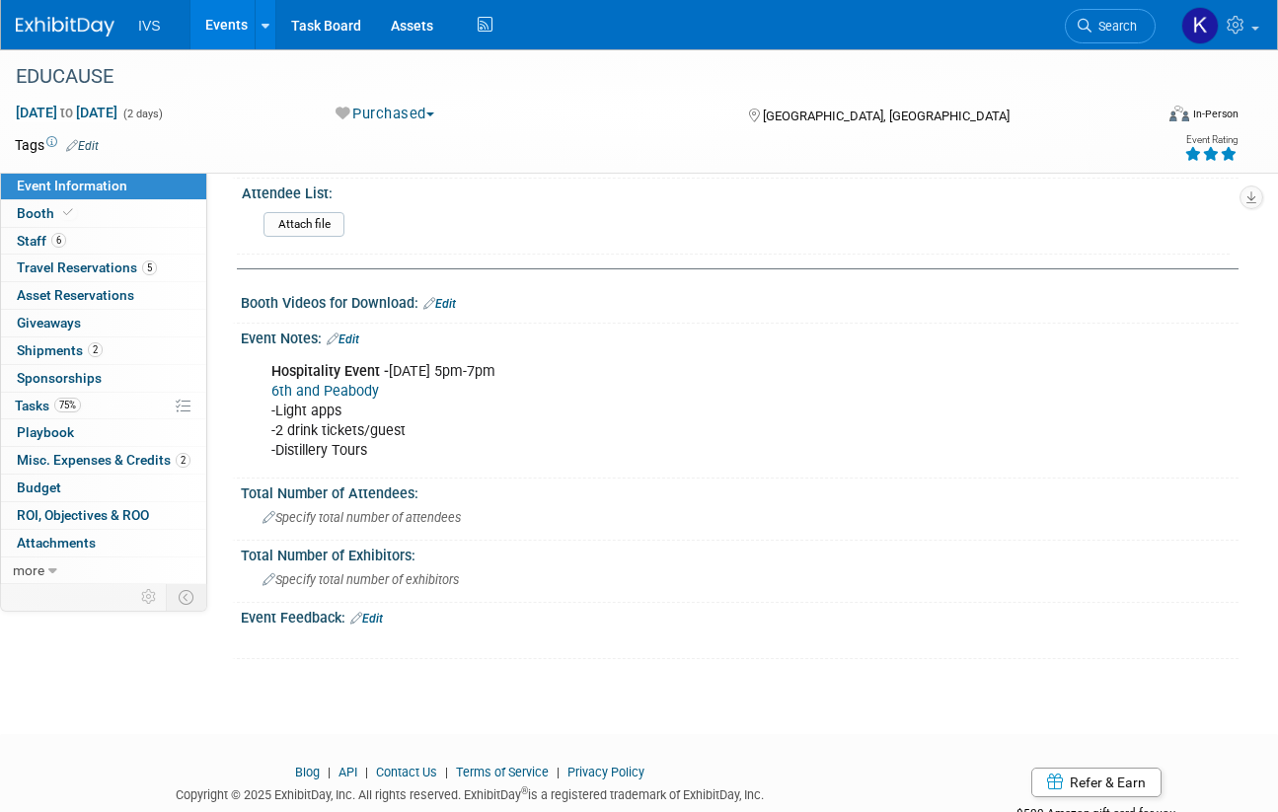
scroll to position [1160, 0]
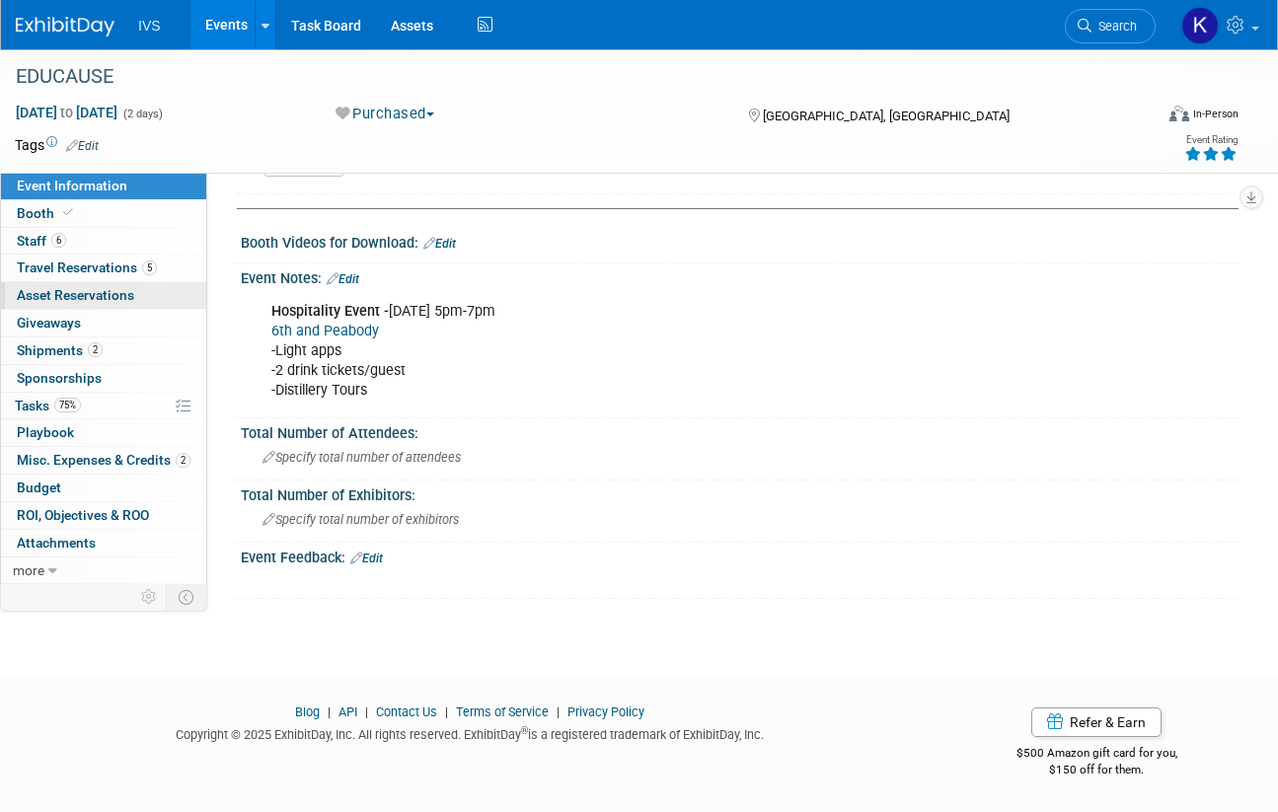
click at [90, 304] on link "0 Asset Reservations 0" at bounding box center [103, 295] width 205 height 27
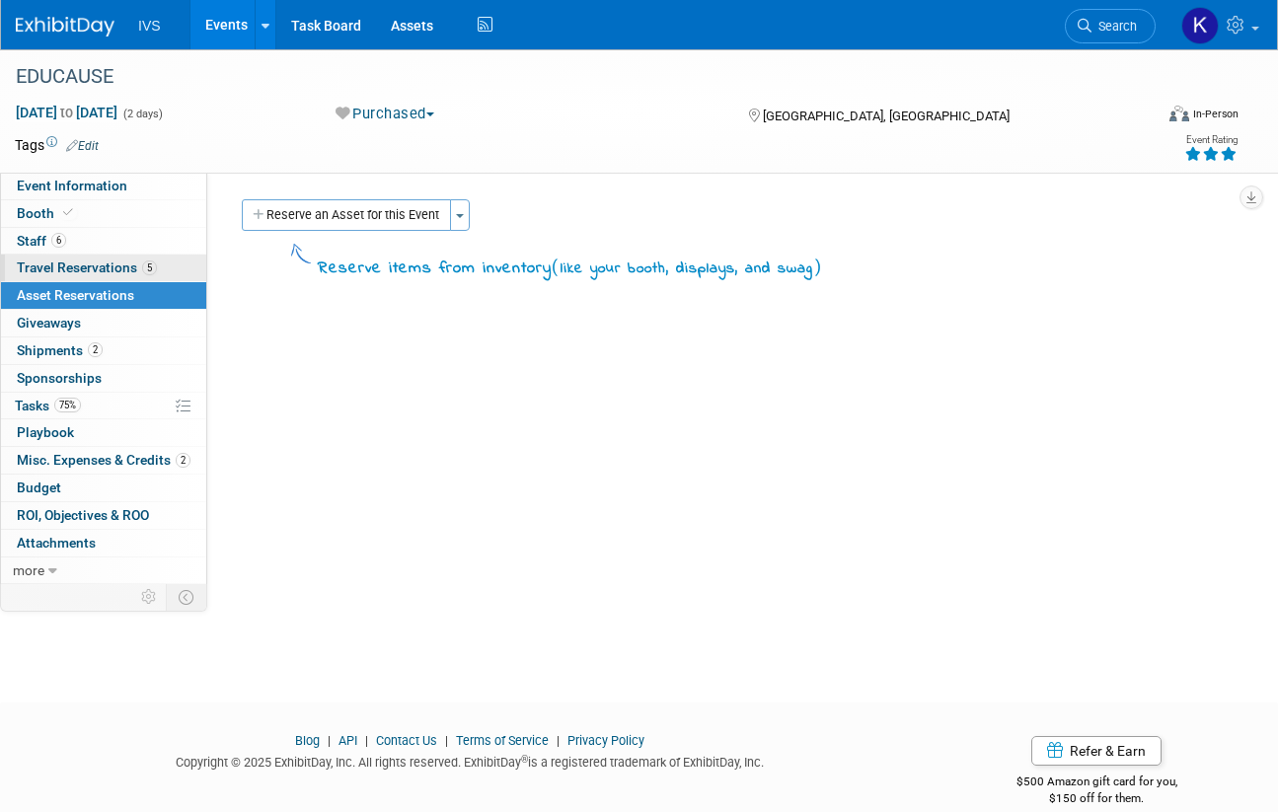
click at [91, 275] on link "5 Travel Reservations 5" at bounding box center [103, 268] width 205 height 27
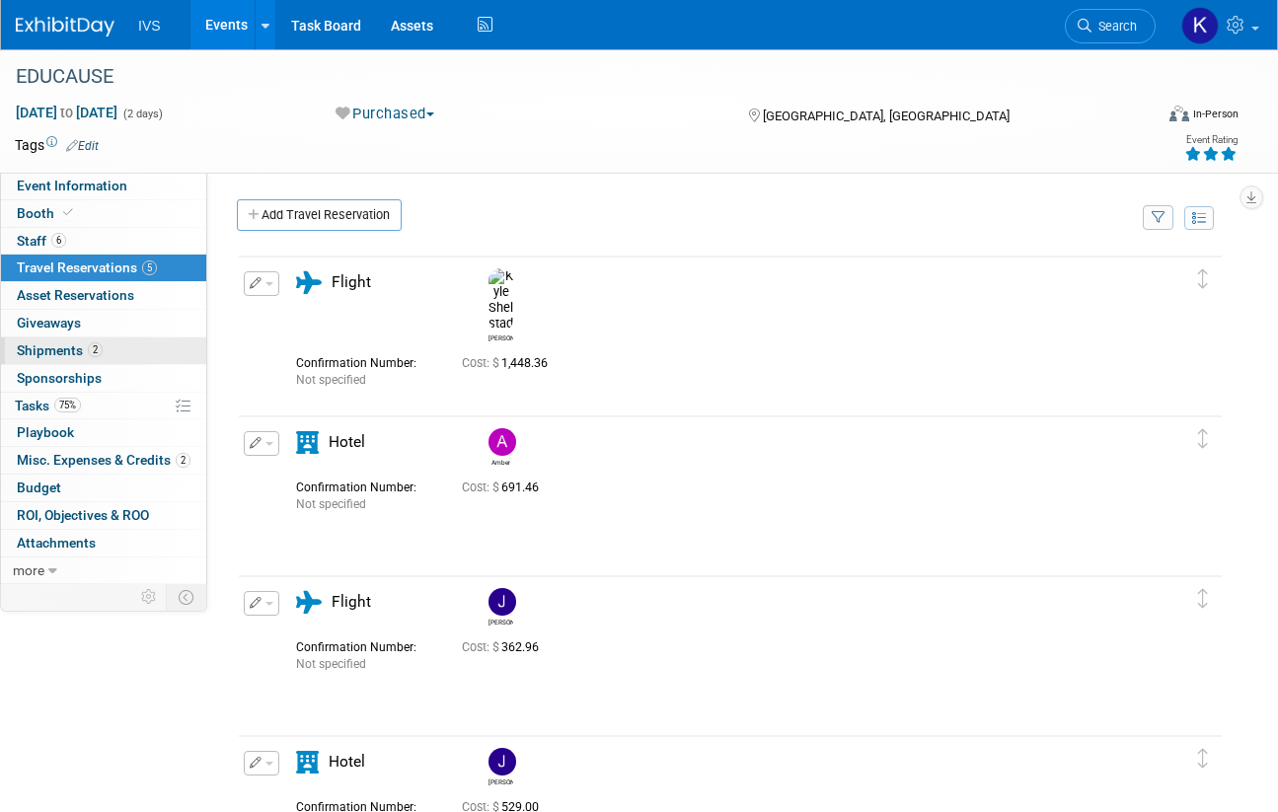
click at [97, 346] on span "2" at bounding box center [95, 349] width 15 height 15
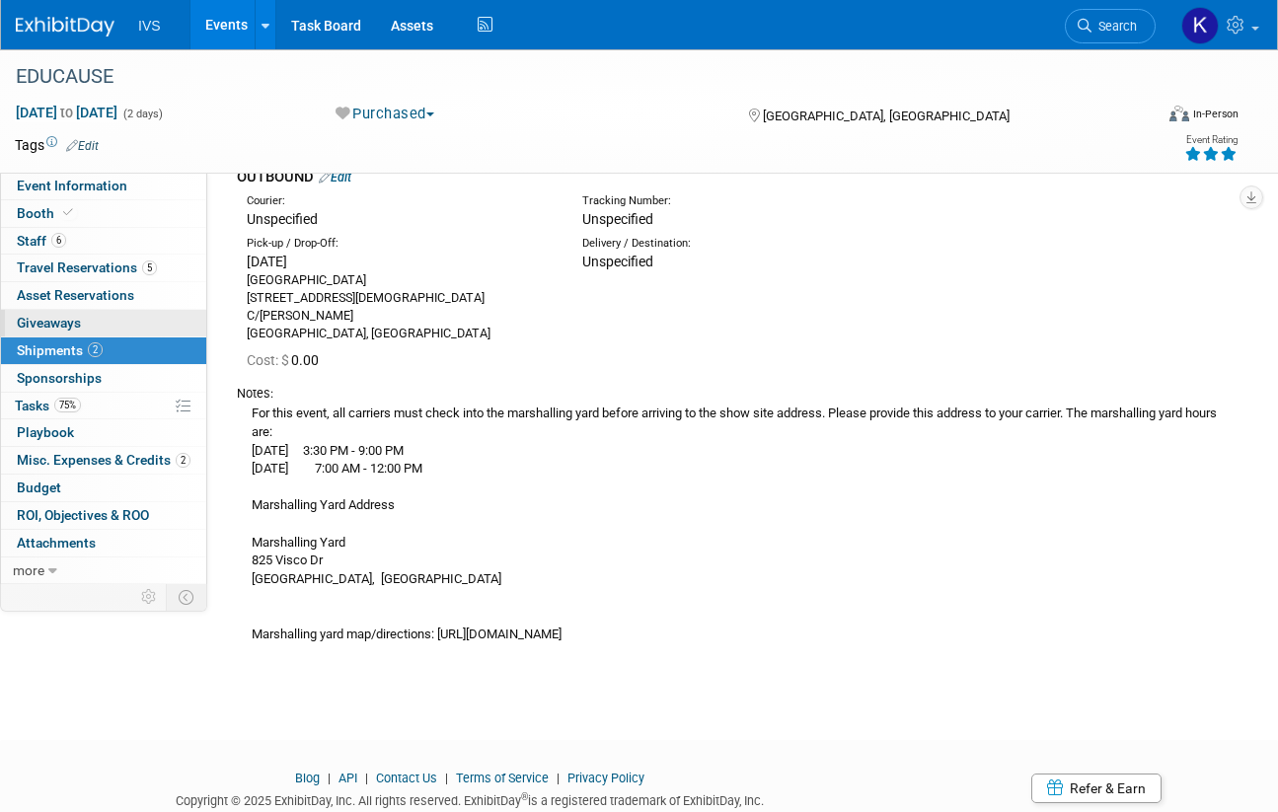
scroll to position [493, 0]
click at [102, 454] on span "Misc. Expenses & Credits 2" at bounding box center [104, 460] width 174 height 16
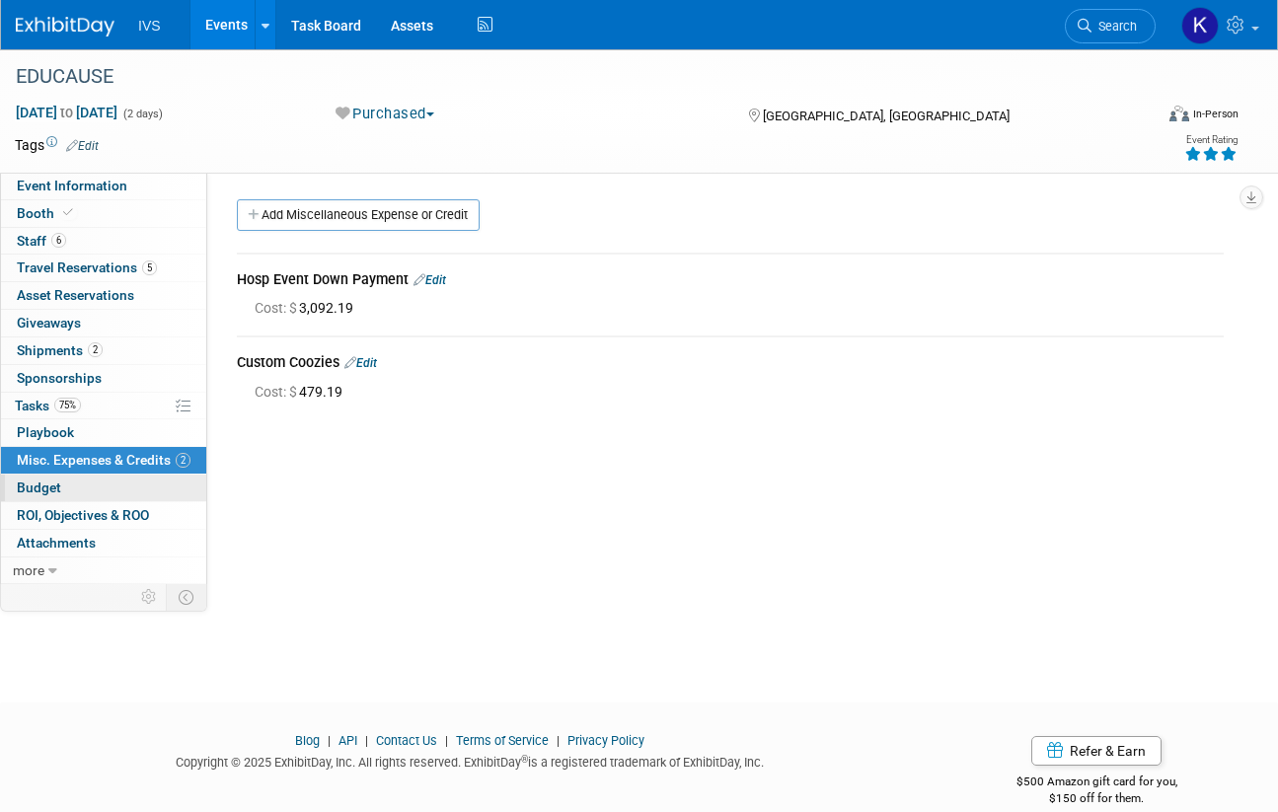
click at [100, 475] on link "Budget" at bounding box center [103, 488] width 205 height 27
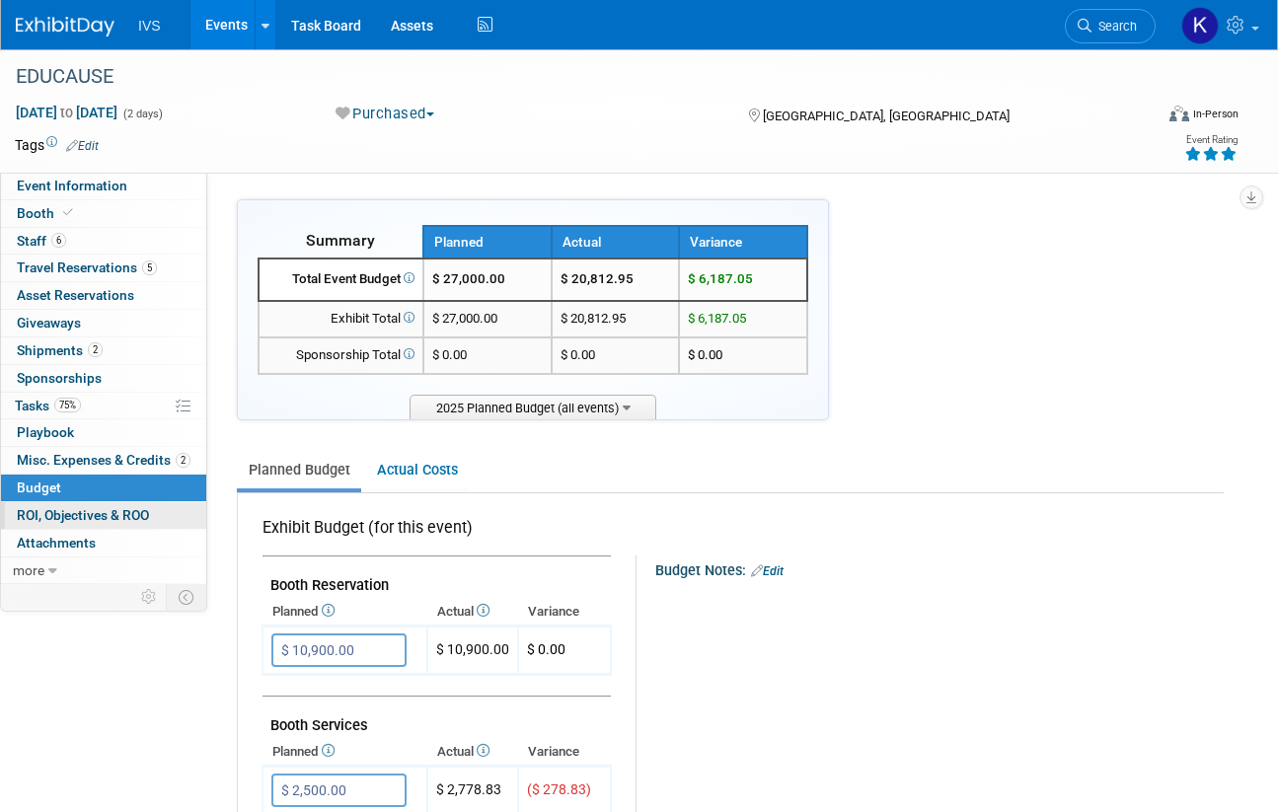
click at [110, 515] on span "ROI, Objectives & ROO 0" at bounding box center [83, 515] width 132 height 16
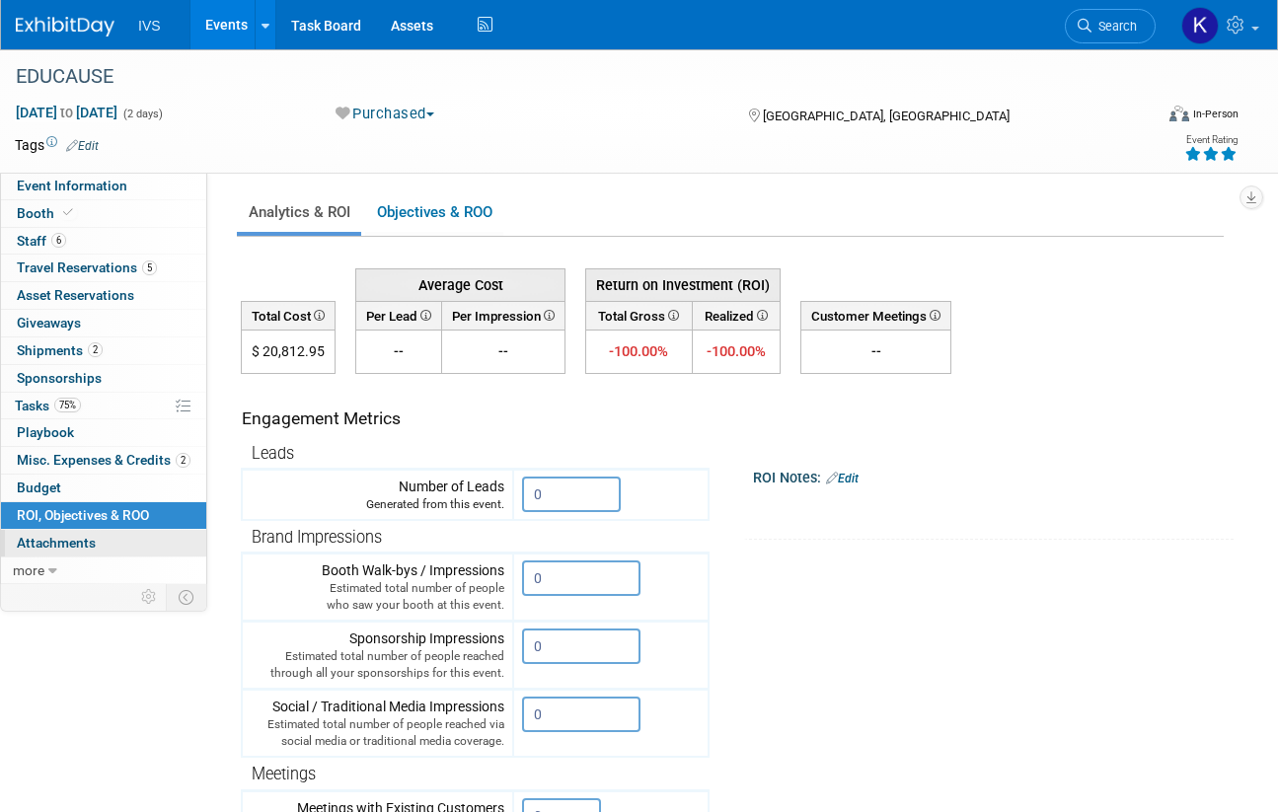
click at [103, 534] on link "0 Attachments 0" at bounding box center [103, 543] width 205 height 27
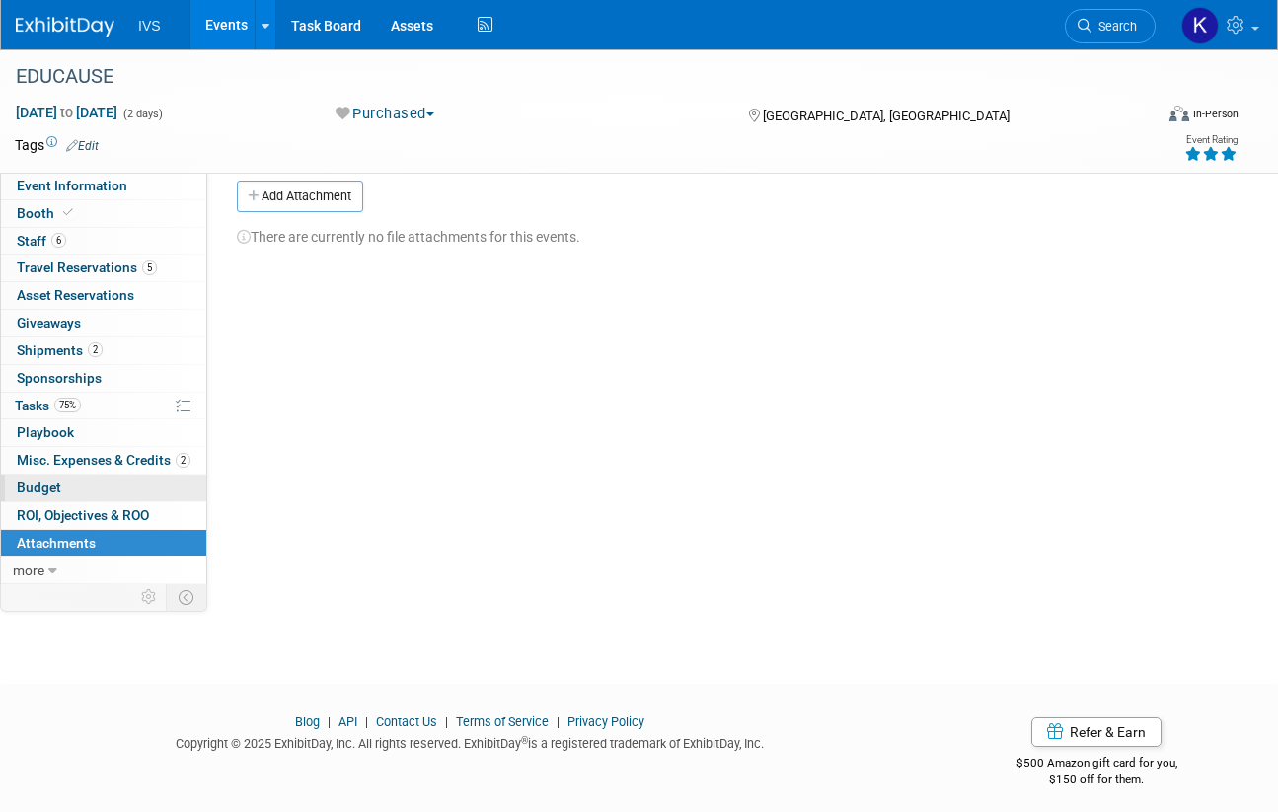
scroll to position [29, 0]
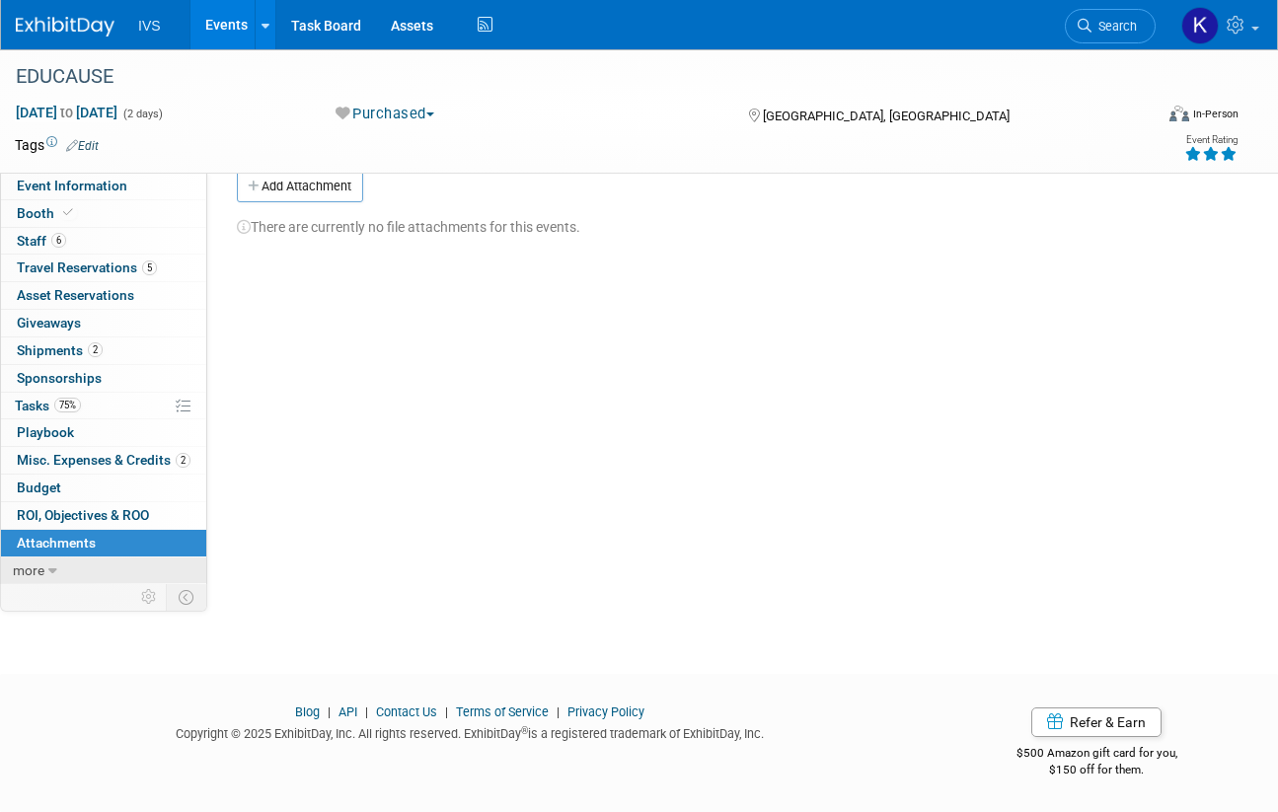
click at [44, 562] on link "more" at bounding box center [103, 570] width 205 height 27
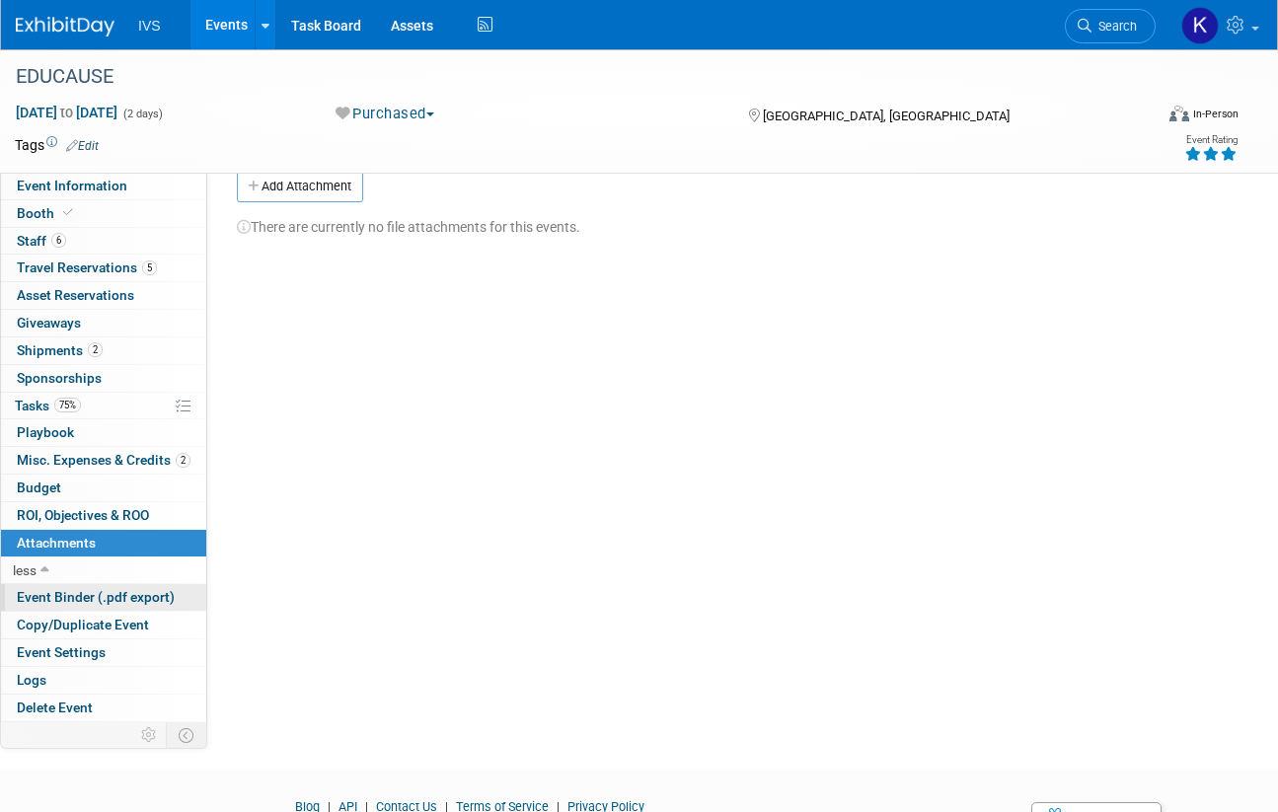
click at [75, 595] on span "Event Binder (.pdf export)" at bounding box center [96, 597] width 158 height 16
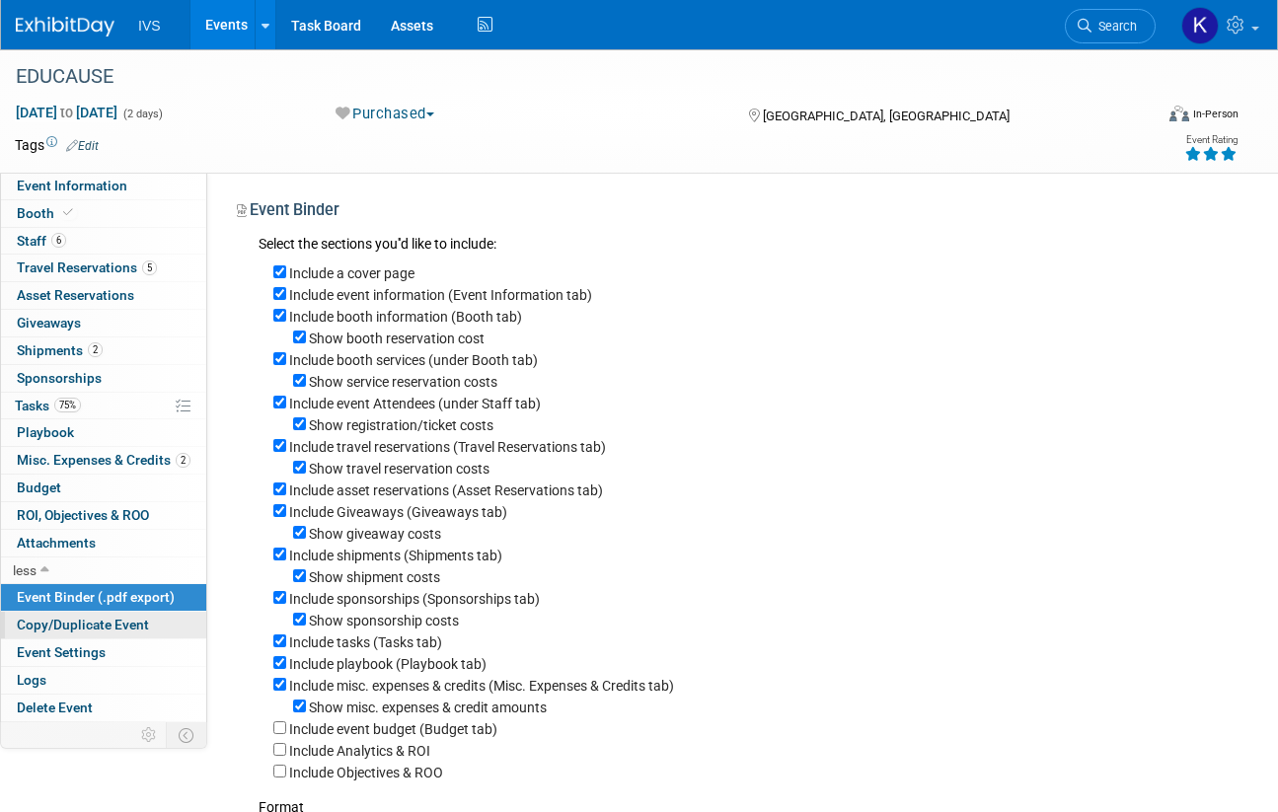
click at [61, 616] on link "Copy/Duplicate Event" at bounding box center [103, 625] width 205 height 27
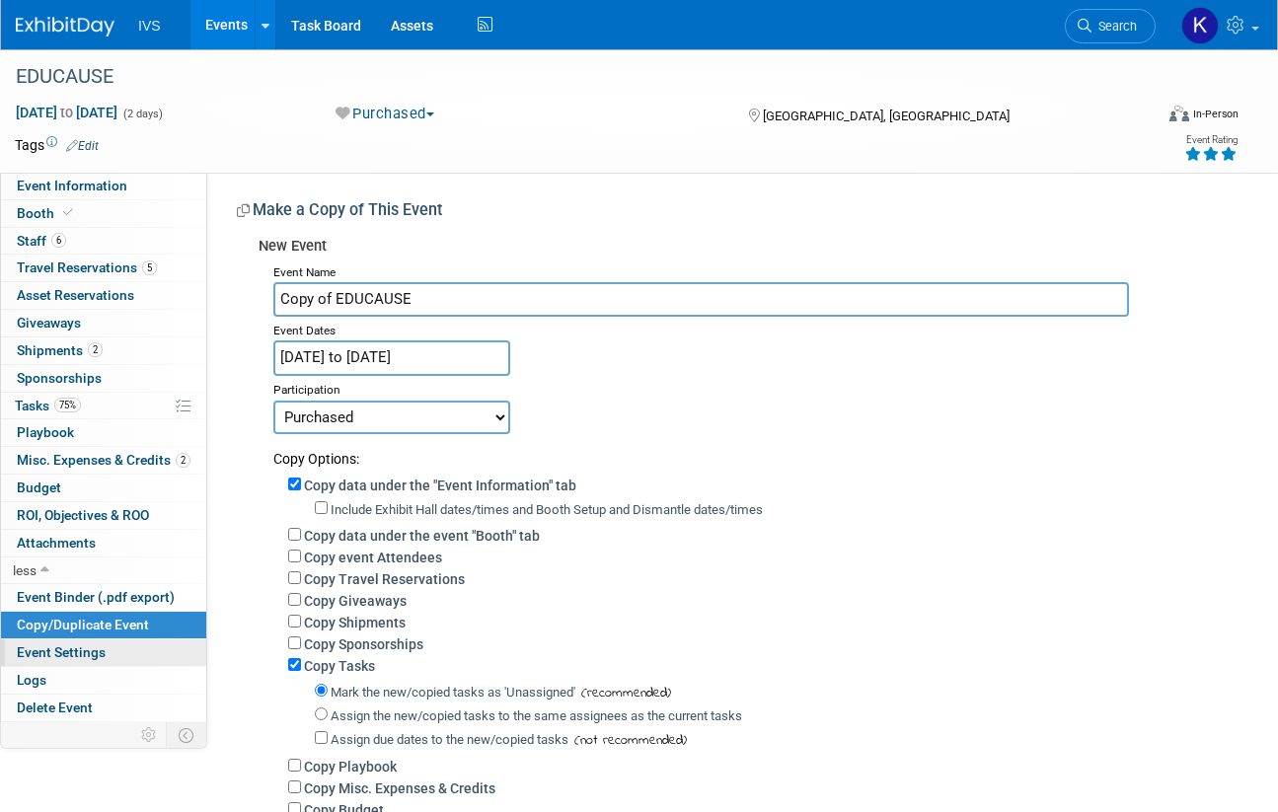
click at [63, 643] on link "Event Settings" at bounding box center [103, 652] width 205 height 27
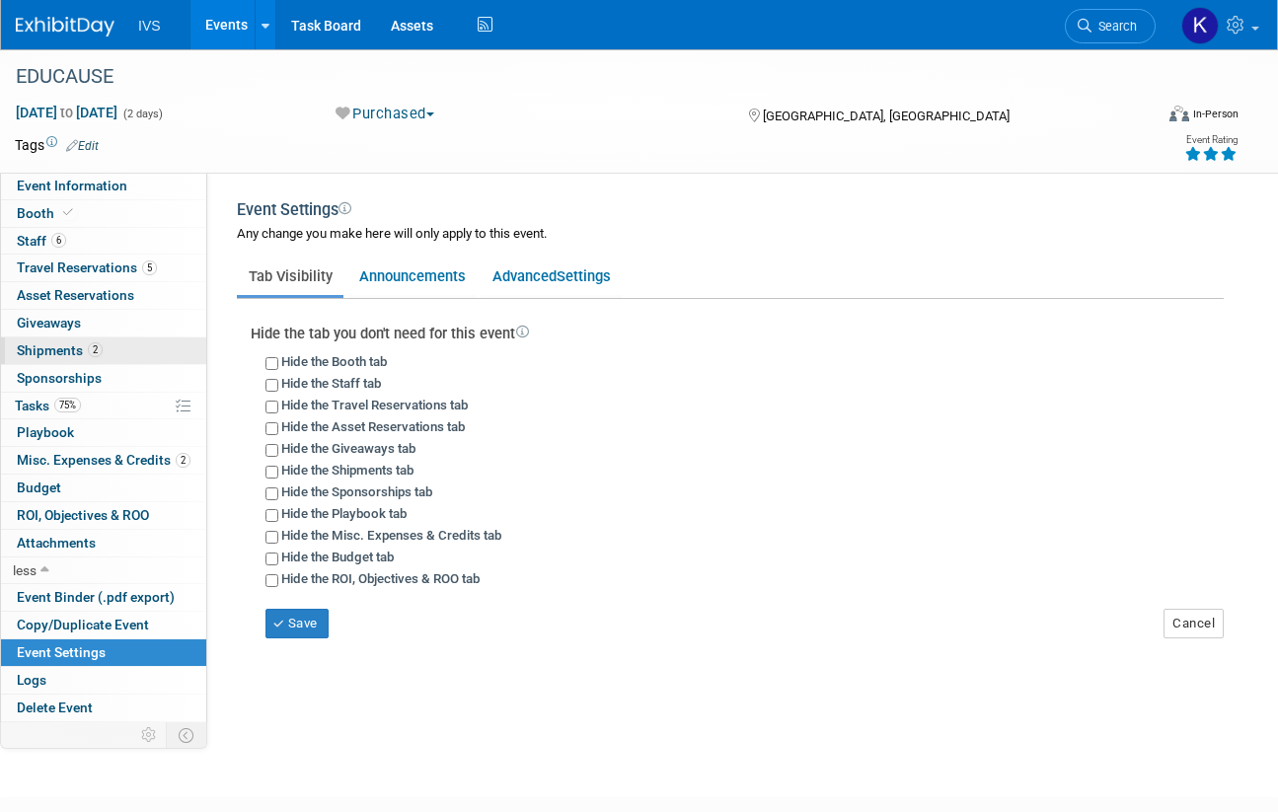
click at [98, 345] on span "2" at bounding box center [95, 349] width 15 height 15
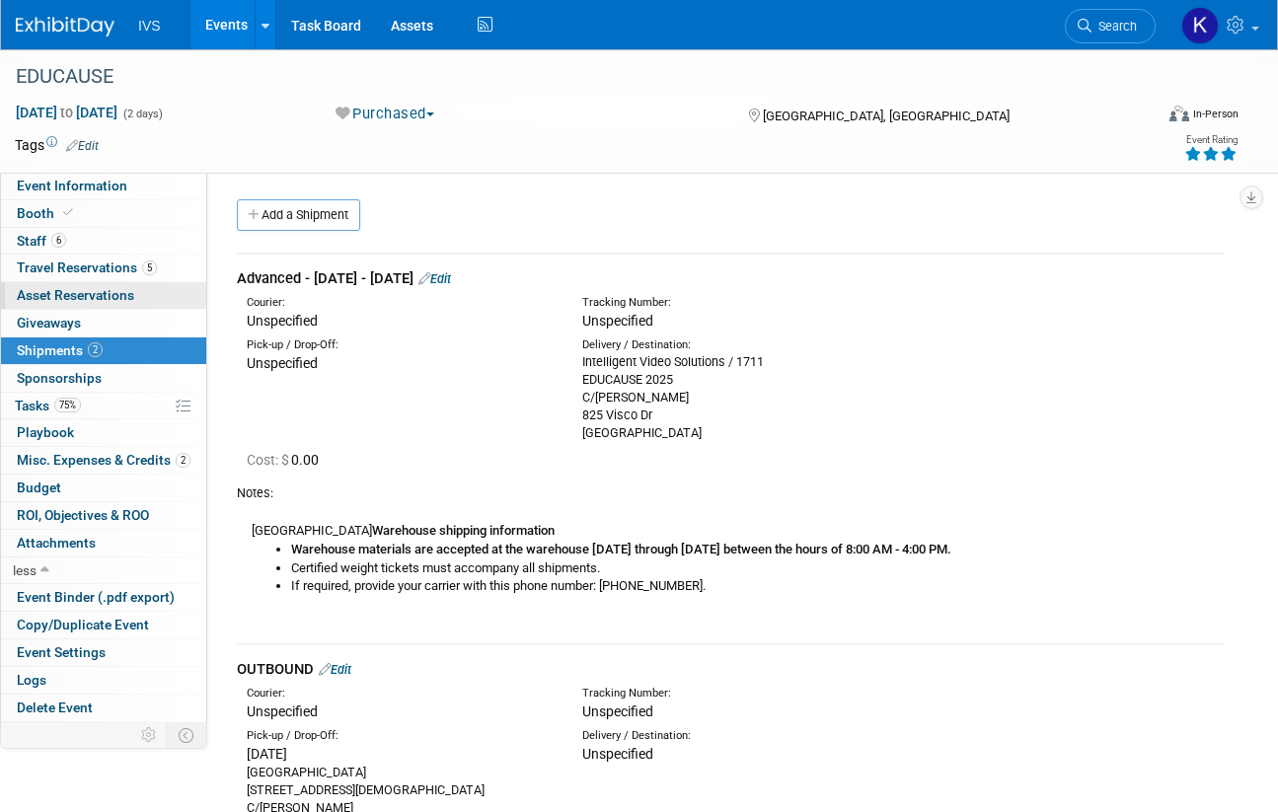
click at [99, 300] on span "Asset Reservations 0" at bounding box center [75, 295] width 117 height 16
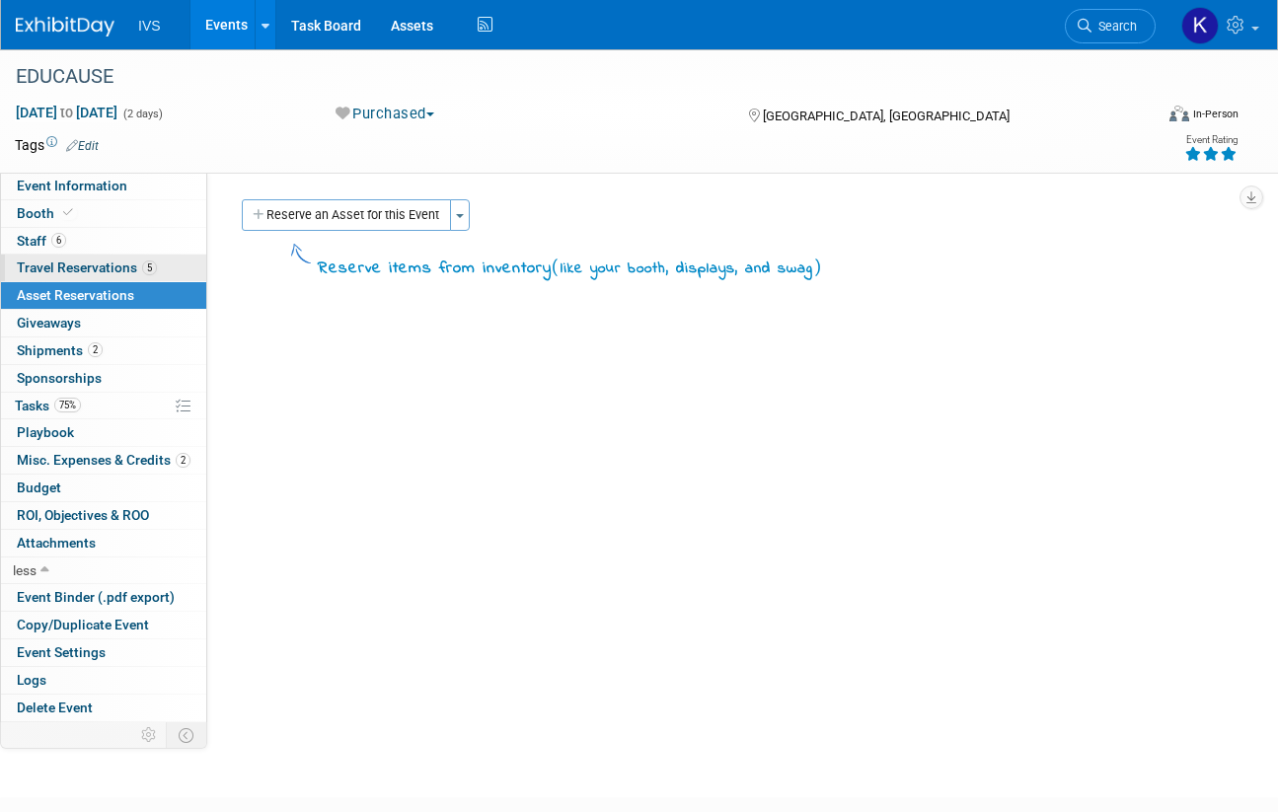
click at [82, 266] on span "Travel Reservations 5" at bounding box center [87, 267] width 140 height 16
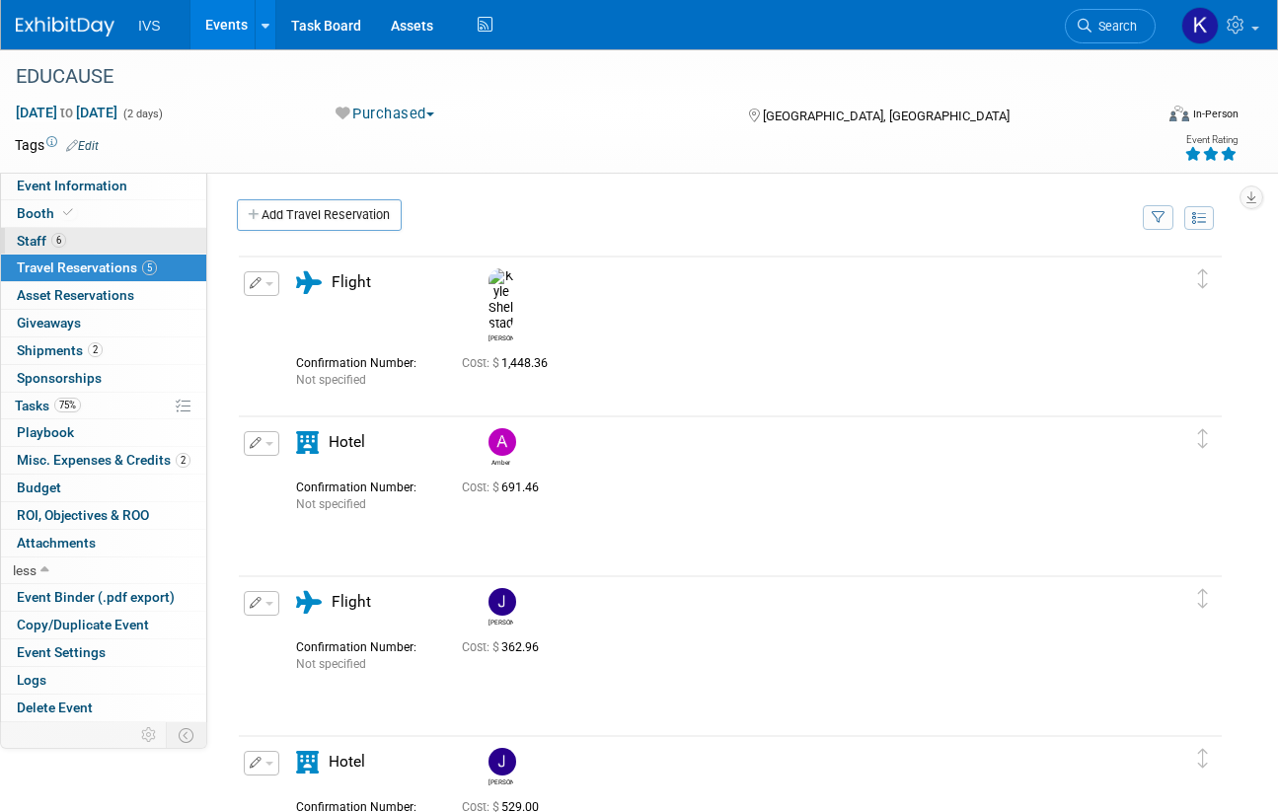
click at [66, 238] on link "6 Staff 6" at bounding box center [103, 241] width 205 height 27
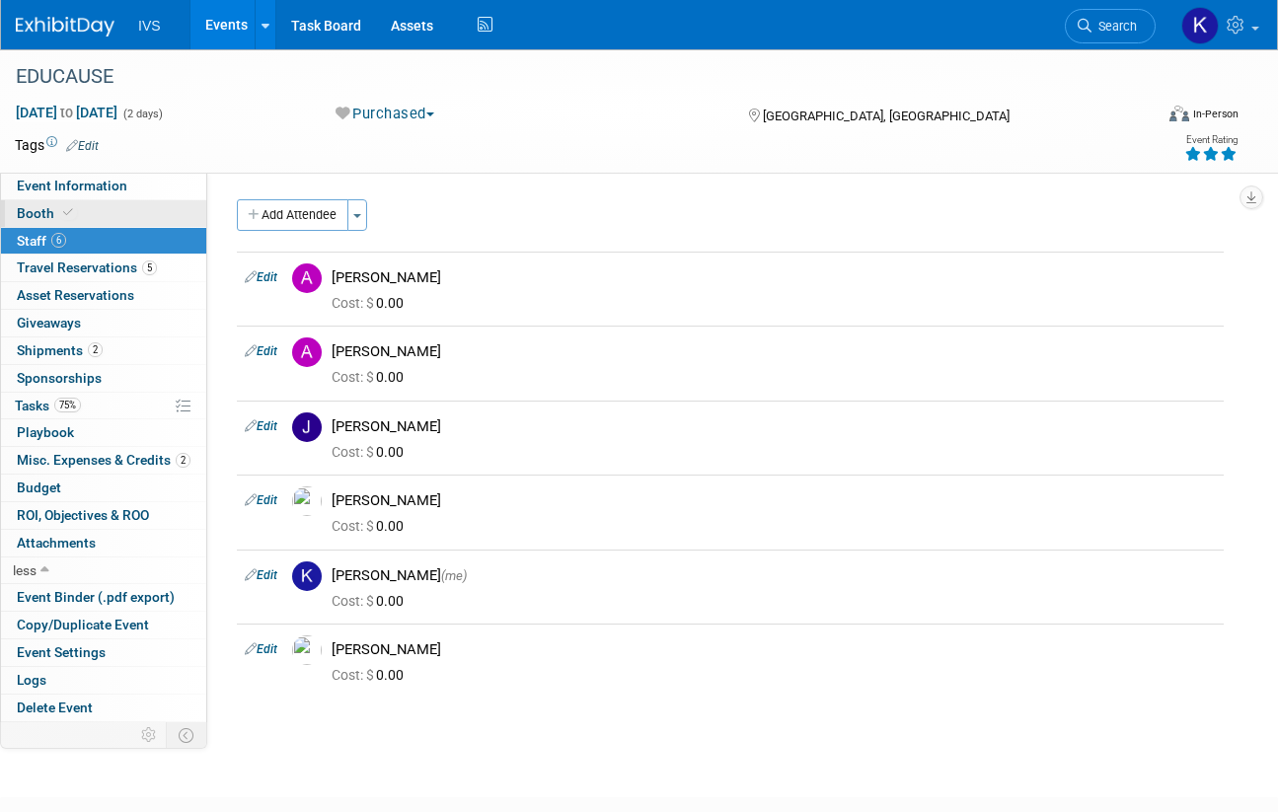
click at [66, 217] on icon at bounding box center [68, 212] width 10 height 11
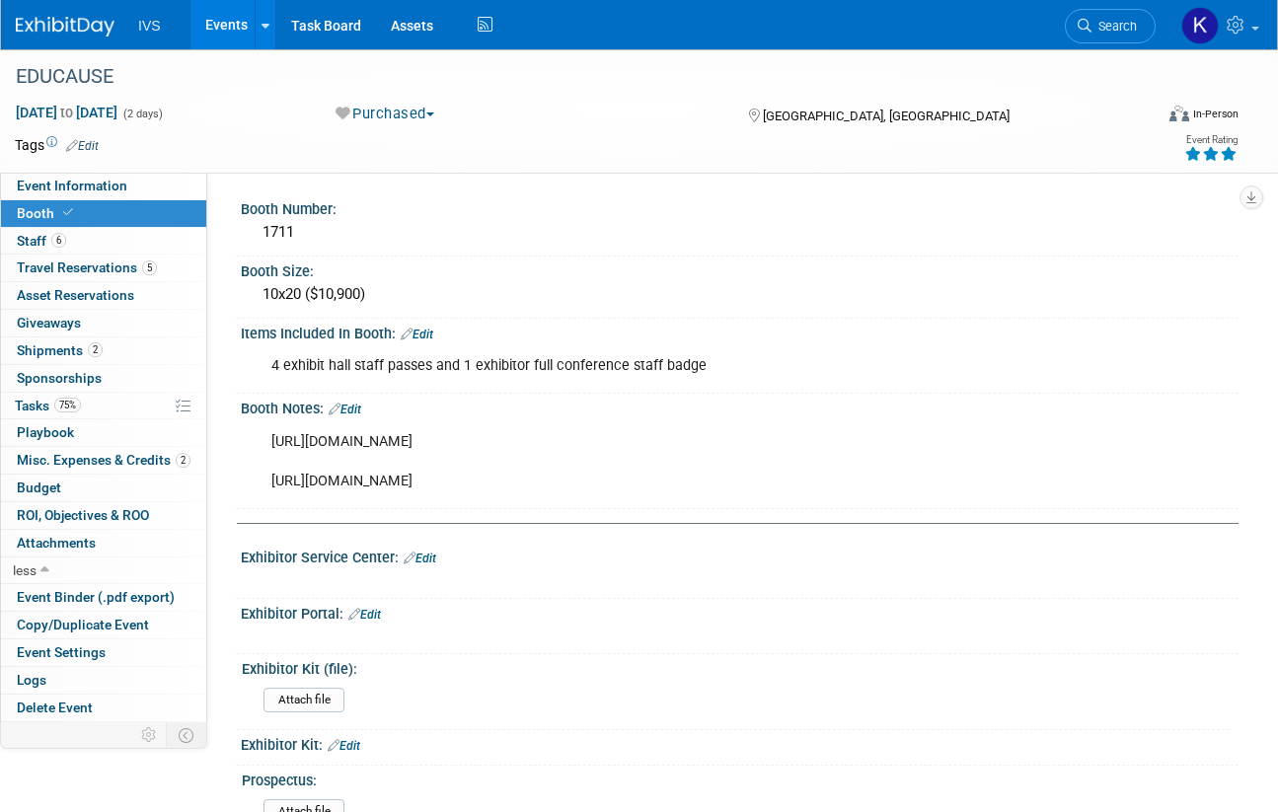
click at [226, 15] on link "Events" at bounding box center [226, 24] width 72 height 49
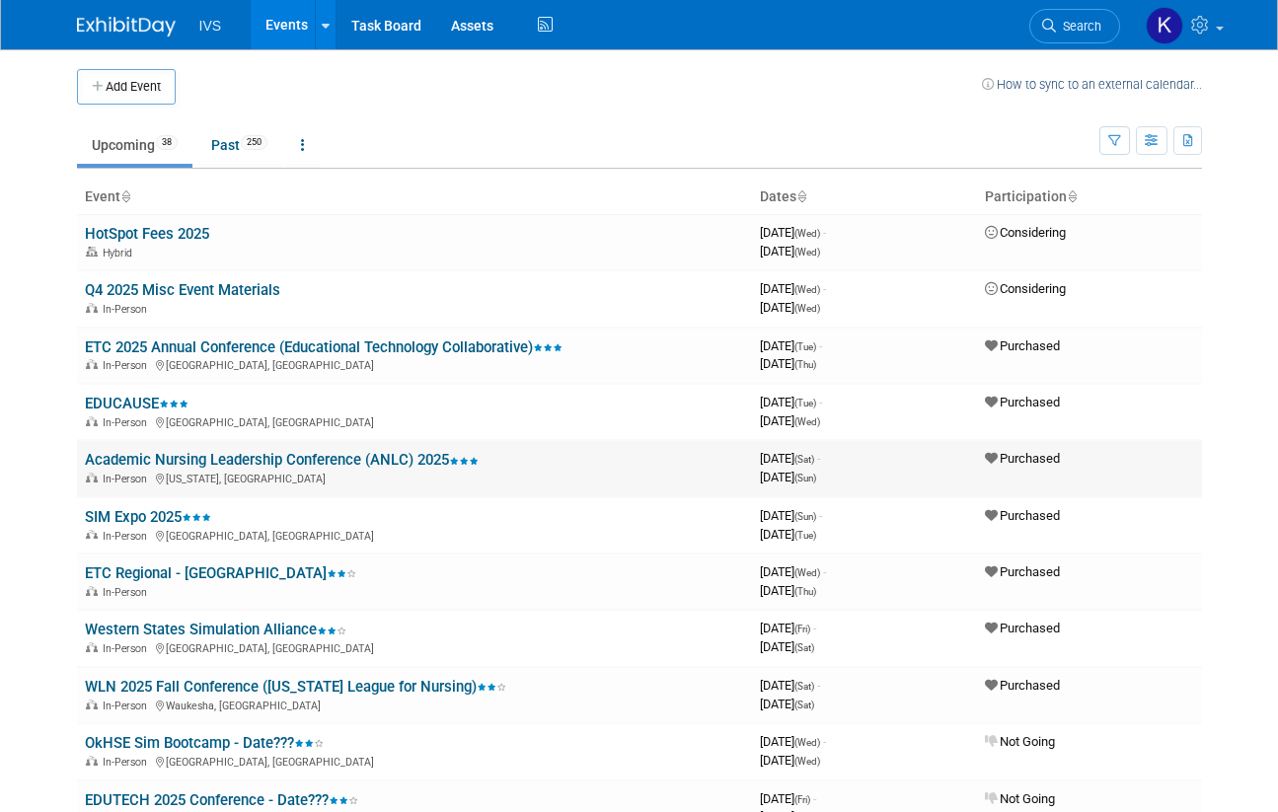
click at [206, 462] on link "Academic Nursing Leadership Conference (ANLC) 2025" at bounding box center [282, 460] width 394 height 18
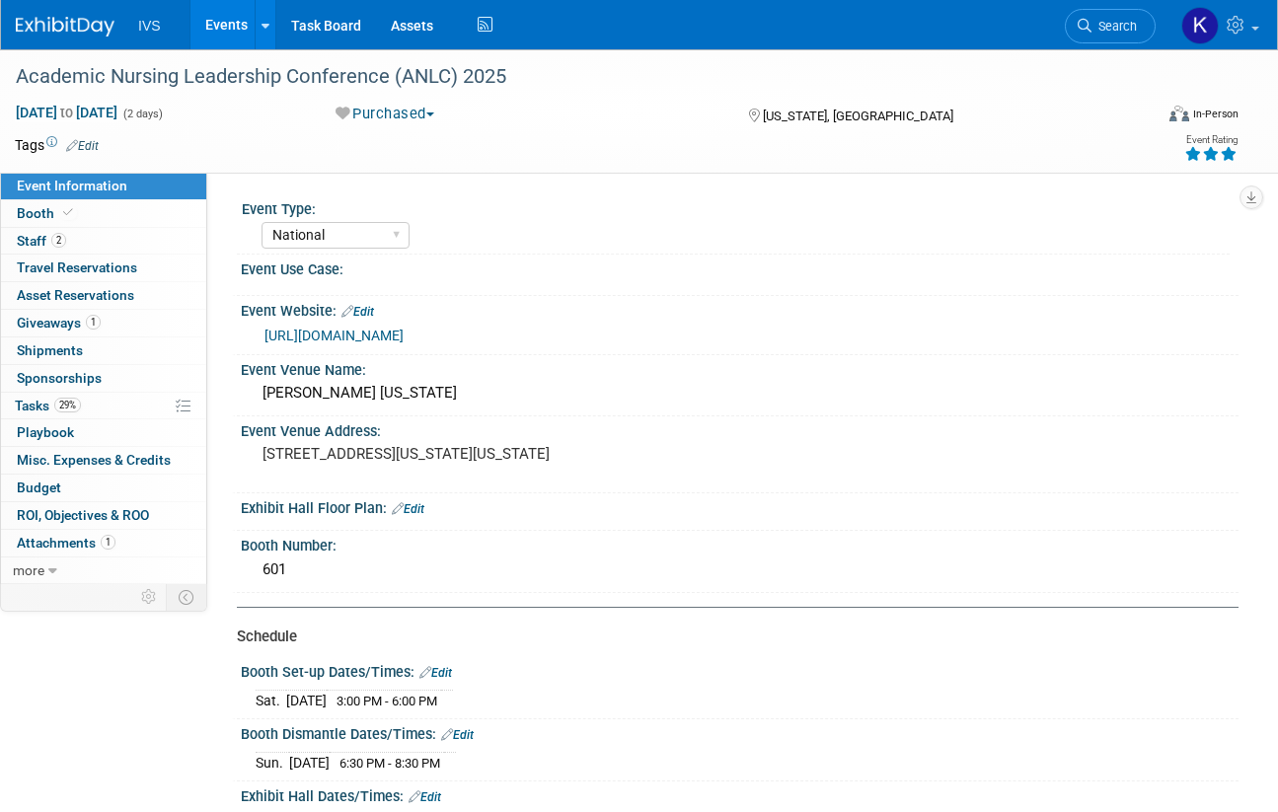
select select "National"
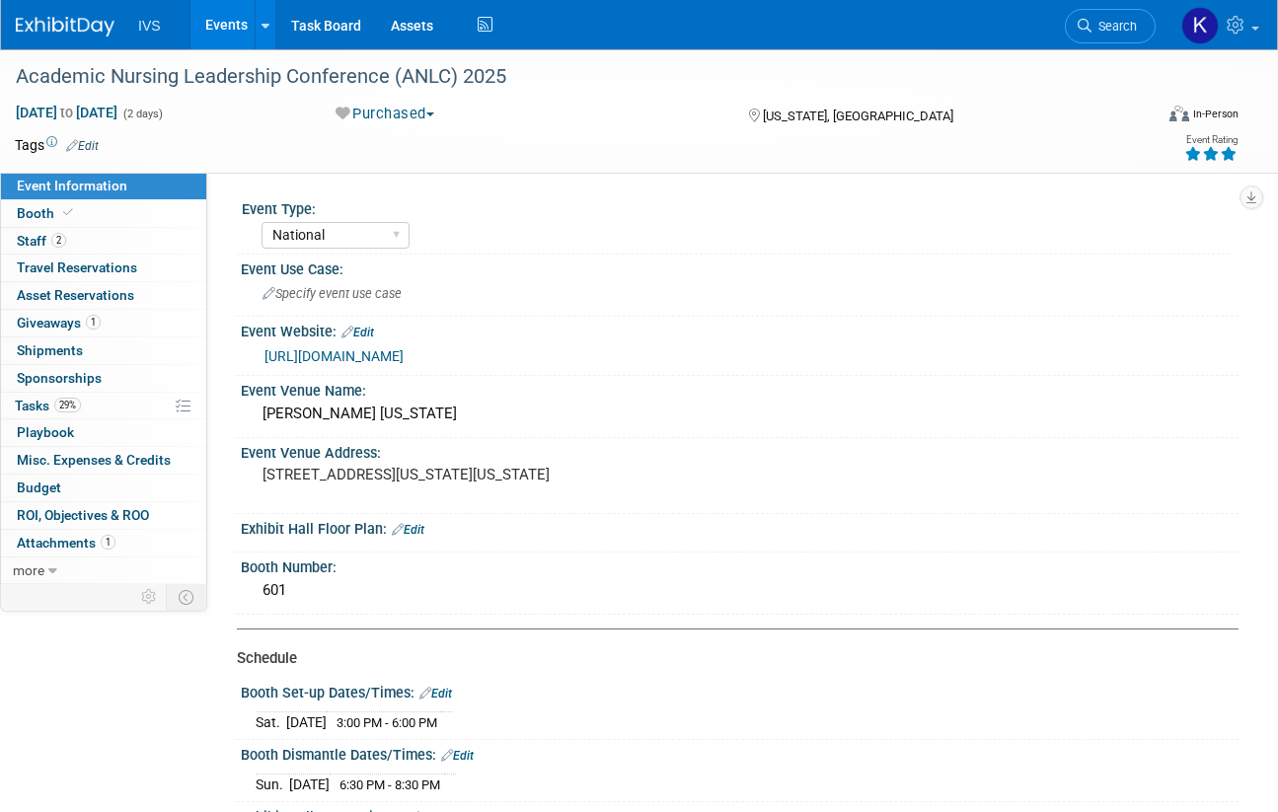
click at [207, 12] on link "Events" at bounding box center [226, 24] width 72 height 49
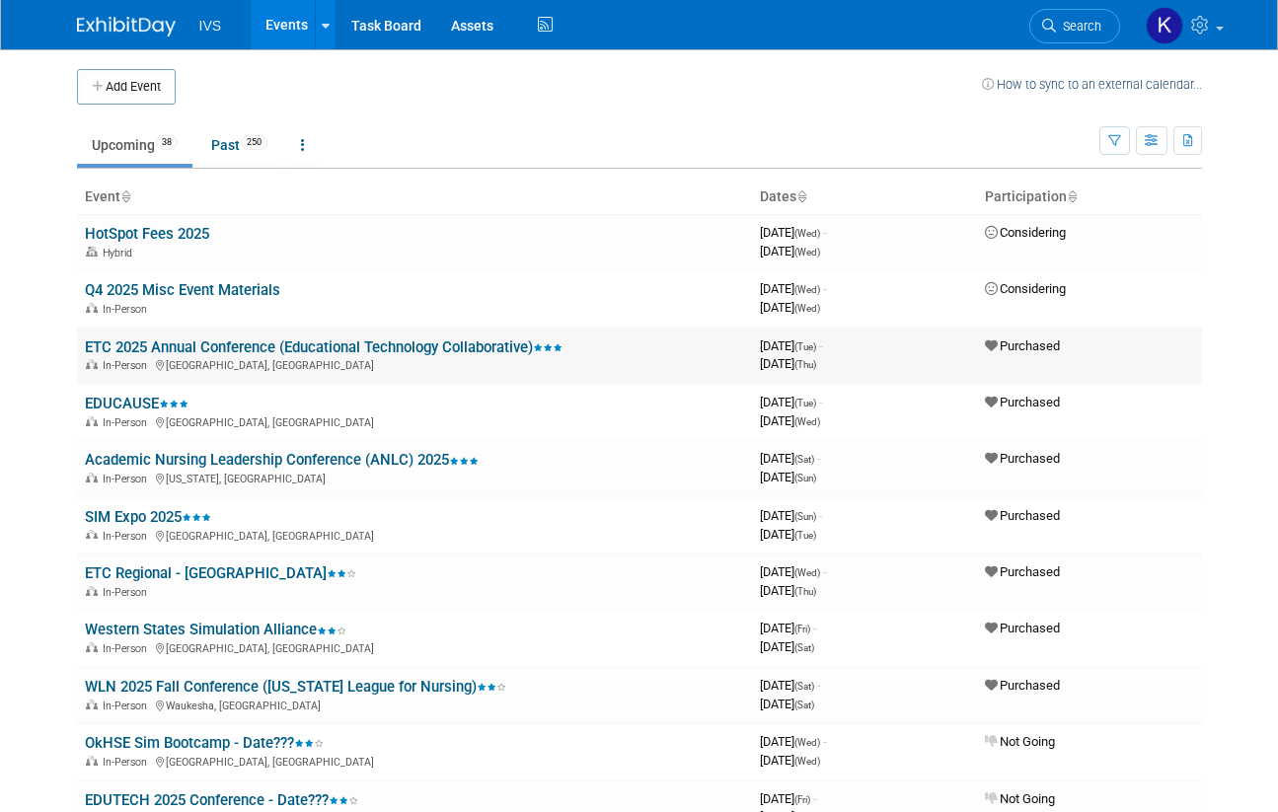
click at [152, 347] on link "ETC 2025 Annual Conference (Educational Technology Collaborative)" at bounding box center [323, 347] width 477 height 18
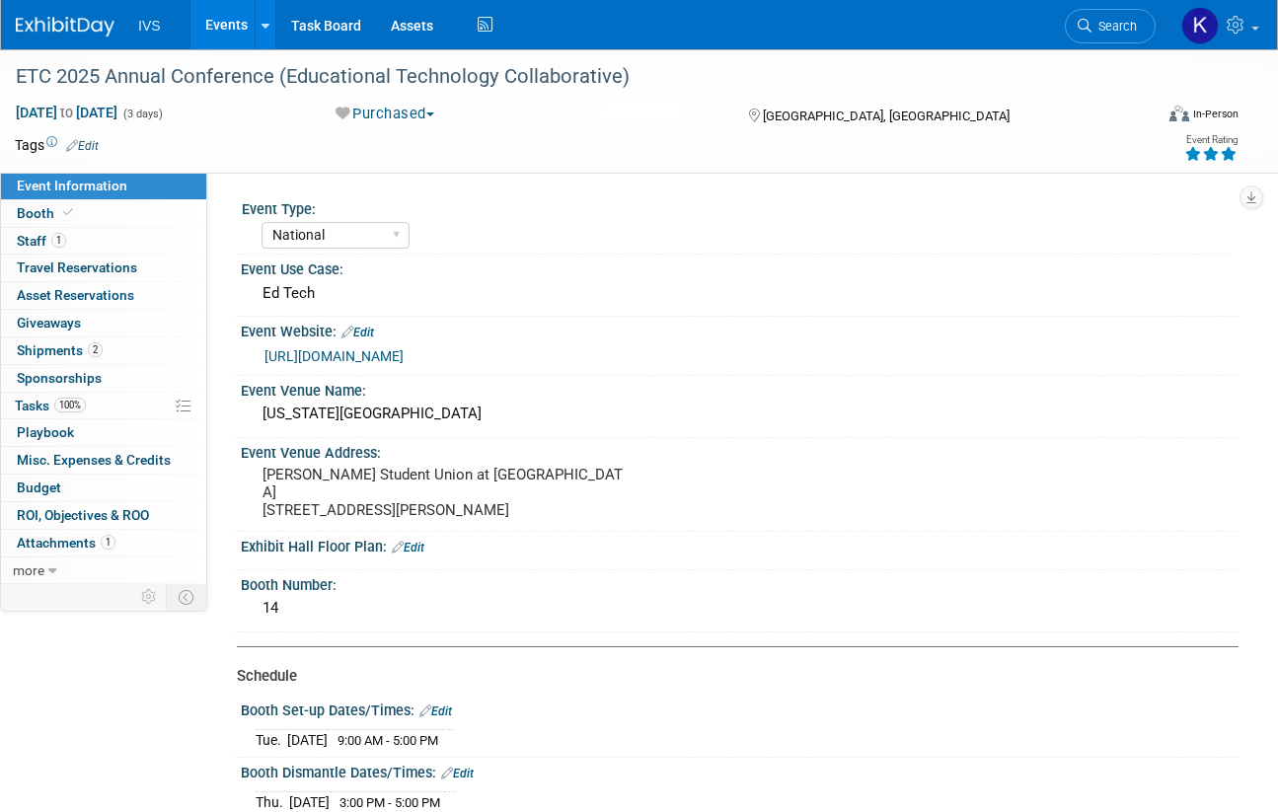
select select "National"
click at [386, 357] on link "[URL][DOMAIN_NAME]" at bounding box center [333, 356] width 139 height 16
